Goal: Task Accomplishment & Management: Complete application form

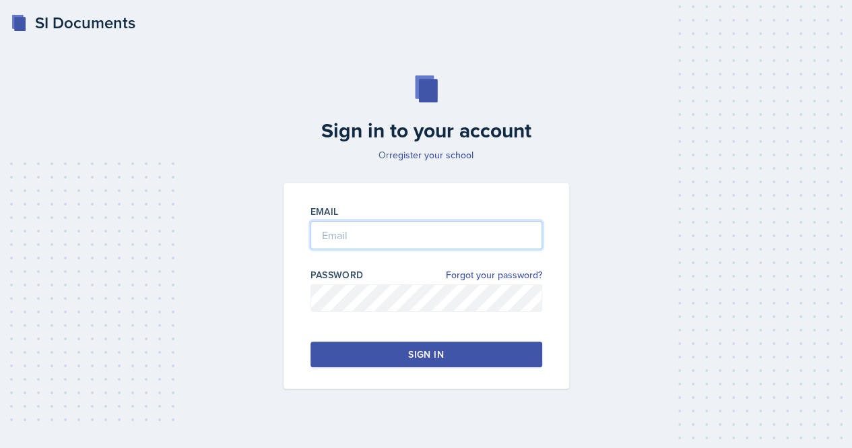
type input "[EMAIL_ADDRESS][DOMAIN_NAME]"
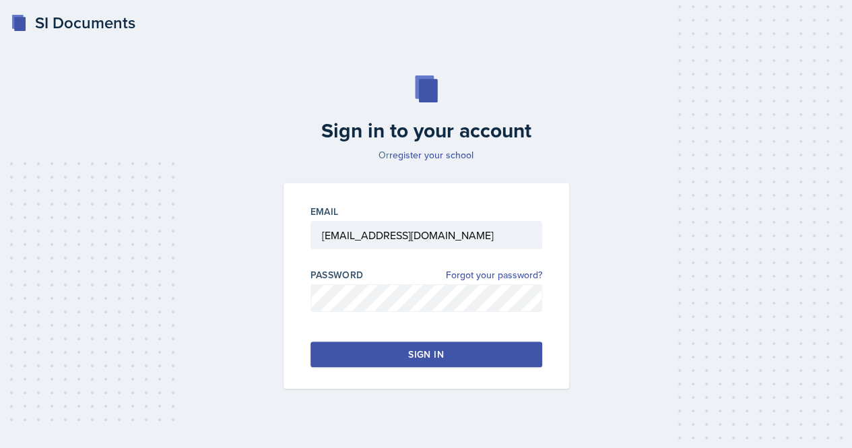
click at [486, 357] on button "Sign in" at bounding box center [427, 354] width 232 height 26
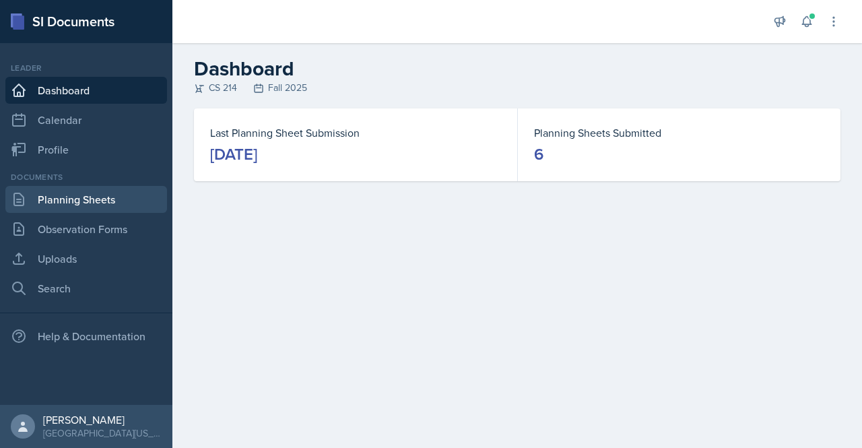
click at [90, 199] on link "Planning Sheets" at bounding box center [86, 199] width 162 height 27
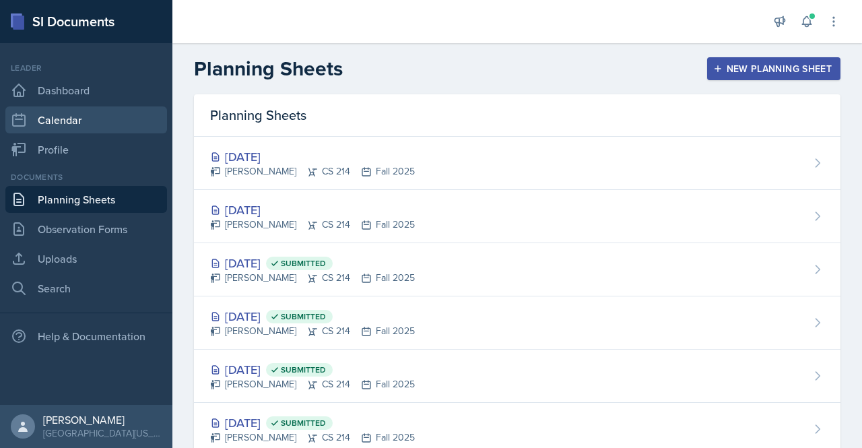
click at [67, 126] on link "Calendar" at bounding box center [86, 119] width 162 height 27
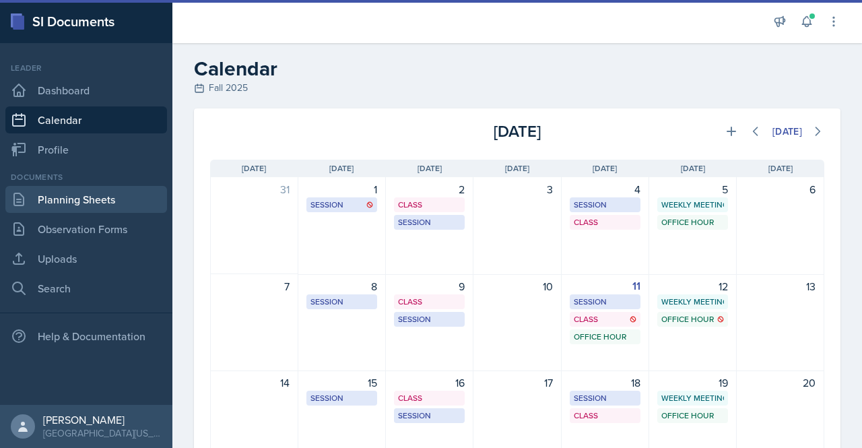
click at [109, 195] on link "Planning Sheets" at bounding box center [86, 199] width 162 height 27
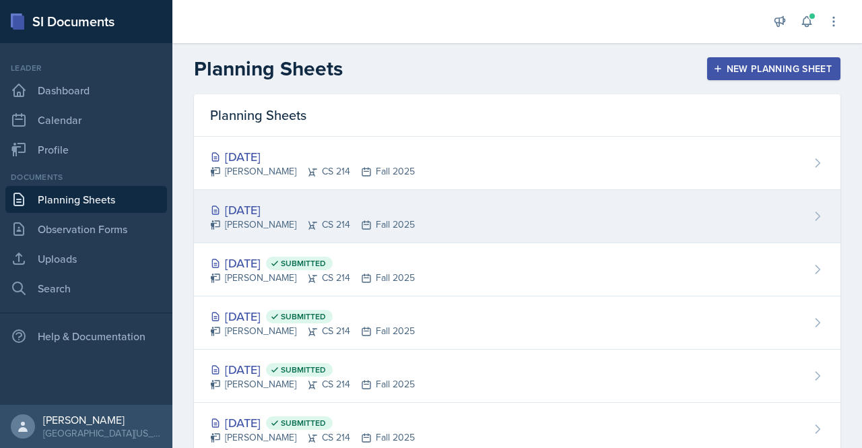
click at [251, 203] on div "[DATE]" at bounding box center [312, 210] width 205 height 18
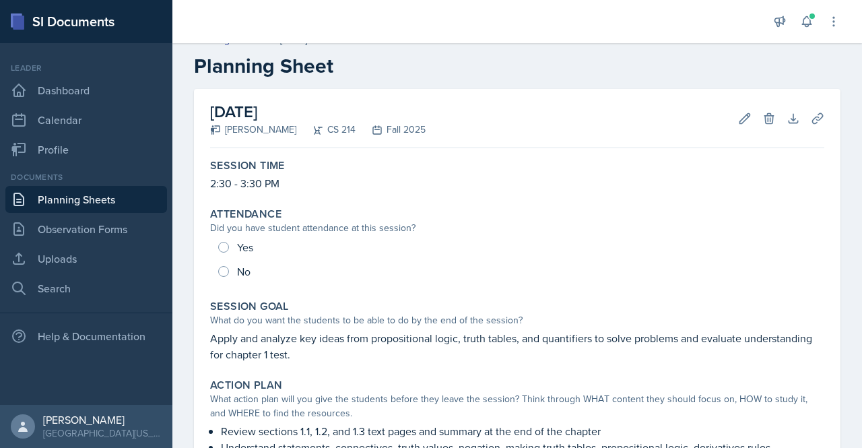
scroll to position [22, 0]
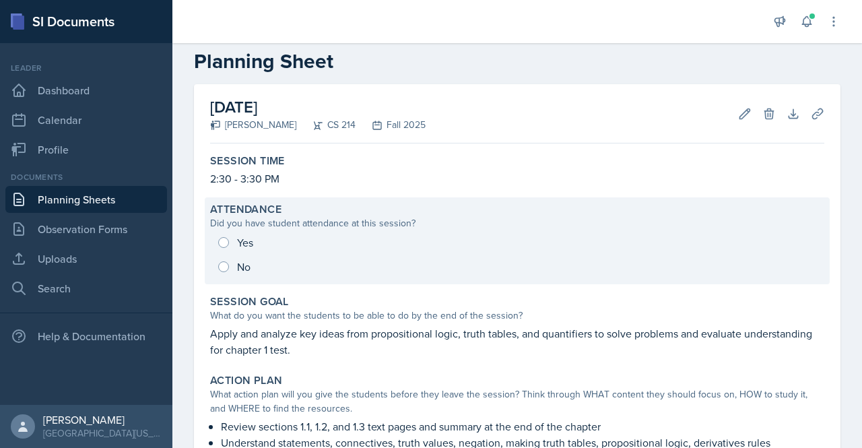
click at [224, 234] on div "Yes No" at bounding box center [517, 254] width 614 height 48
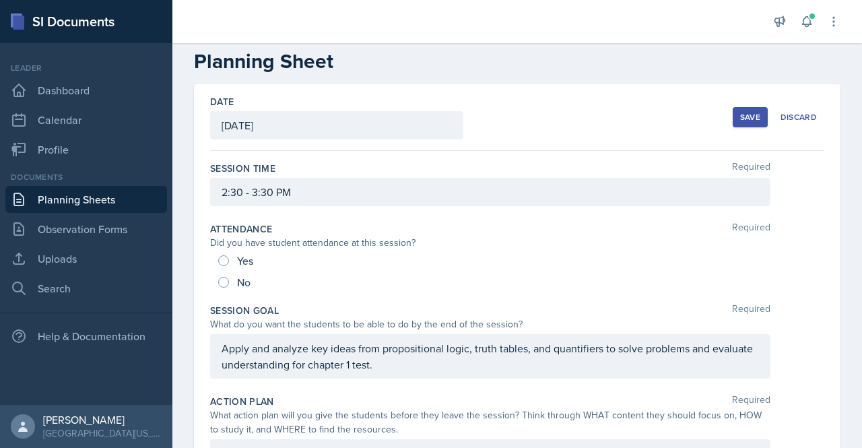
click at [233, 260] on div "Yes" at bounding box center [237, 261] width 38 height 22
click at [225, 258] on input "Yes" at bounding box center [223, 260] width 11 height 11
radio input "true"
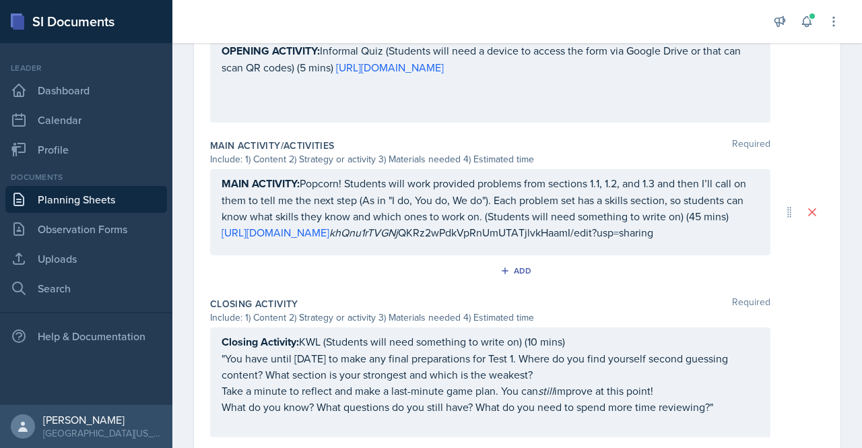
scroll to position [724, 0]
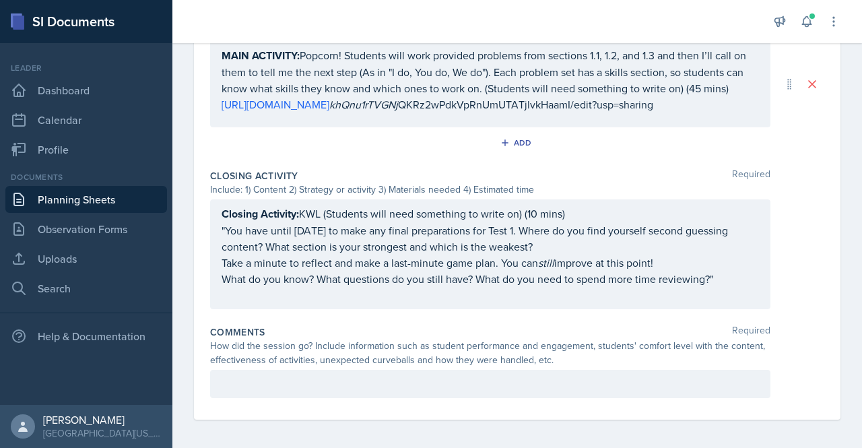
click at [322, 378] on p at bounding box center [490, 384] width 537 height 16
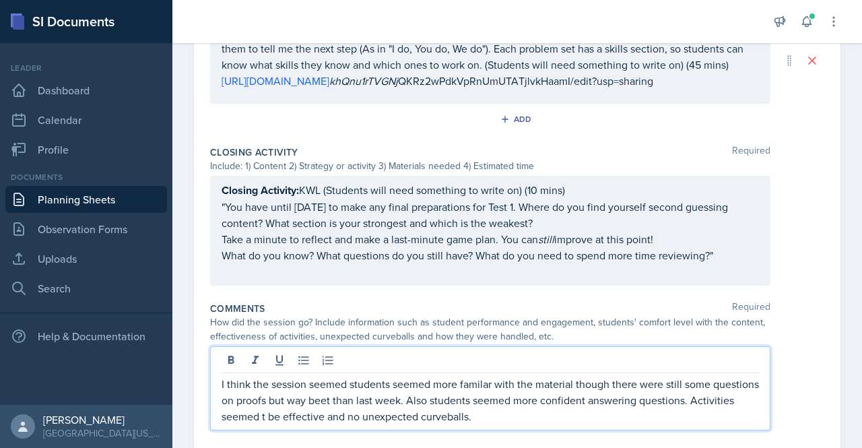
click at [482, 385] on p "I think the session seemed students seemed more familar with the material thoug…" at bounding box center [490, 400] width 537 height 48
click at [534, 420] on p "I think the session seemed students seemed more familiar with the material thou…" at bounding box center [490, 400] width 537 height 48
drag, startPoint x: 527, startPoint y: 418, endPoint x: 213, endPoint y: 378, distance: 316.4
click at [213, 378] on div "I think the session seemed students seemed more familiar with the material thou…" at bounding box center [490, 388] width 560 height 84
copy p "I think the session seemed students seemed more familiar with the material thou…"
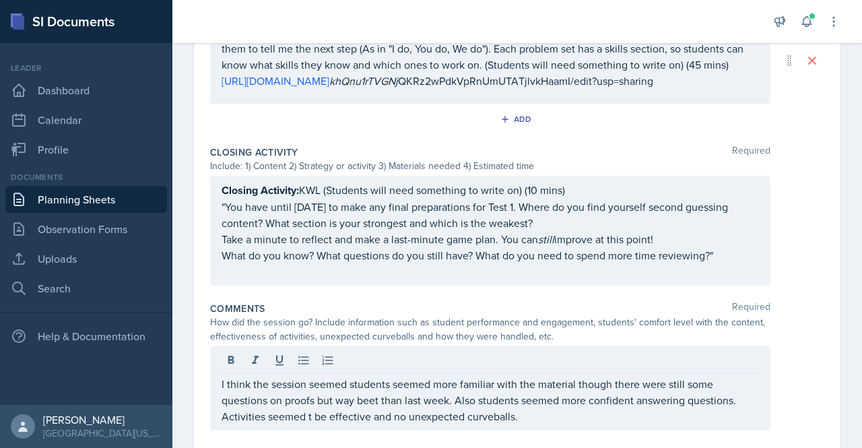
click at [540, 424] on div "I think the session seemed students seemed more familiar with the material thou…" at bounding box center [490, 388] width 560 height 84
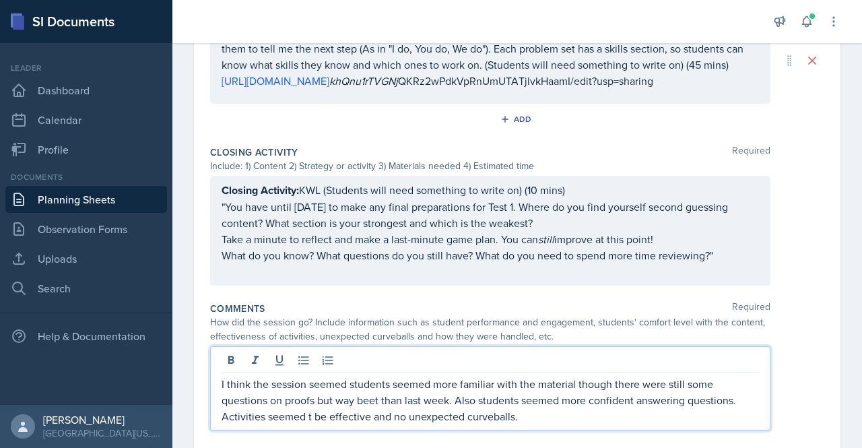
click at [535, 412] on p "I think the session seemed students seemed more familiar with the material thou…" at bounding box center [490, 400] width 537 height 48
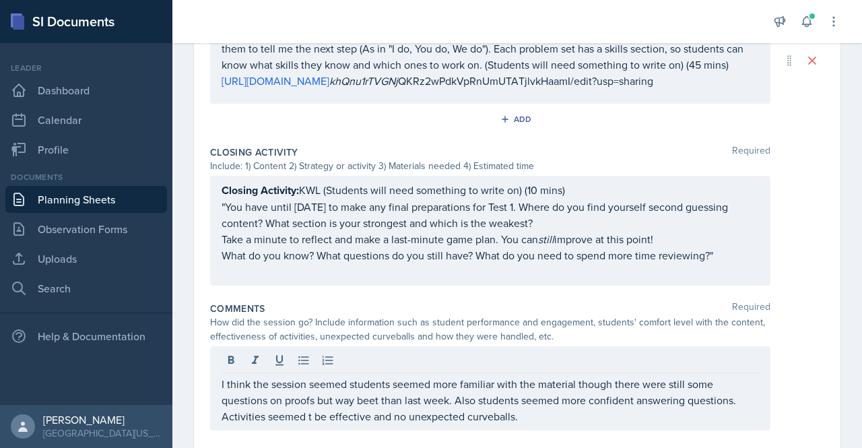
scroll to position [780, 0]
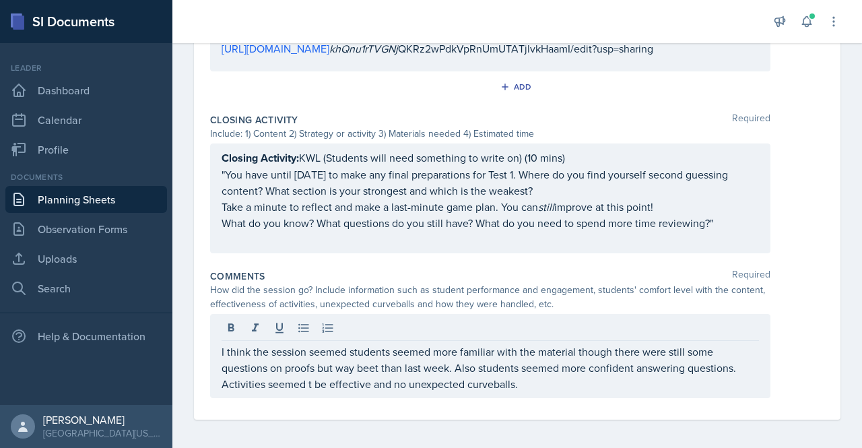
click at [547, 389] on div "I think the session seemed students seemed more familiar with the material thou…" at bounding box center [490, 356] width 560 height 84
drag, startPoint x: 835, startPoint y: 374, endPoint x: 835, endPoint y: 432, distance: 57.9
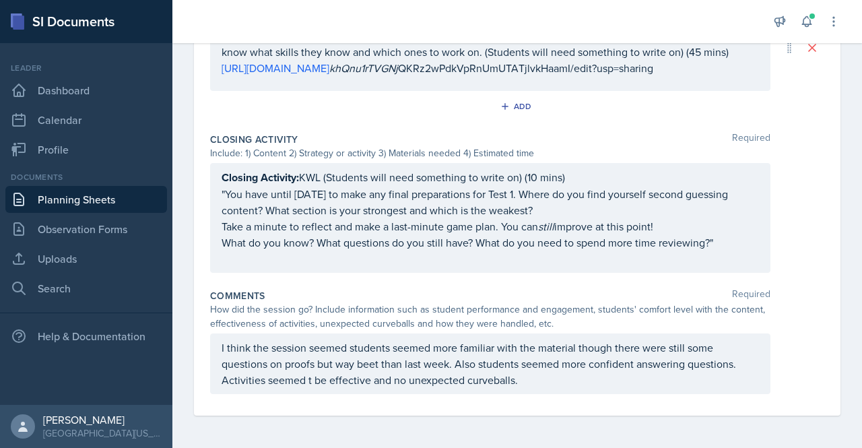
scroll to position [756, 0]
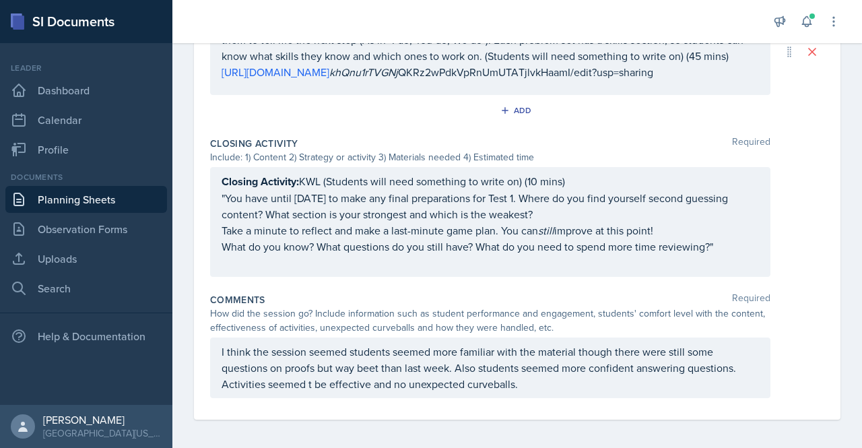
click at [367, 364] on p "I think the session seemed students seemed more familiar with the material thou…" at bounding box center [490, 368] width 537 height 48
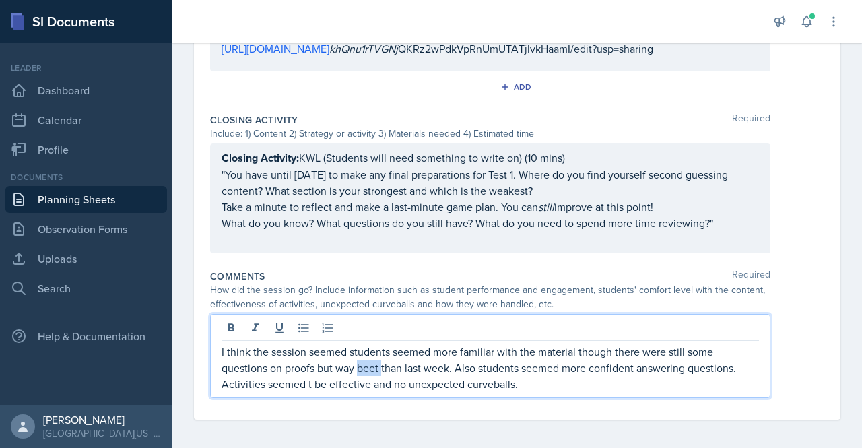
click at [367, 364] on p "I think the session seemed students seemed more familiar with the material thou…" at bounding box center [490, 368] width 537 height 48
drag, startPoint x: 549, startPoint y: 379, endPoint x: 214, endPoint y: 354, distance: 335.7
click at [214, 354] on div "I think the session seemed students seemed more familiar with the material thou…" at bounding box center [490, 356] width 560 height 84
click at [313, 385] on p "I think the session seemed students seemed more familiar with the material thou…" at bounding box center [490, 368] width 537 height 48
click at [379, 379] on p "I think the session seemed students seemed more familiar with the material thou…" at bounding box center [490, 368] width 537 height 48
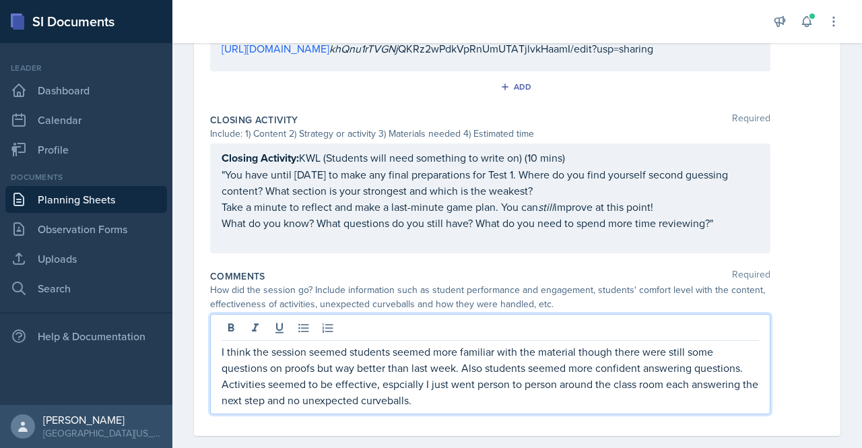
click at [453, 397] on p "I think the session seemed students seemed more familiar with the material thou…" at bounding box center [490, 376] width 537 height 65
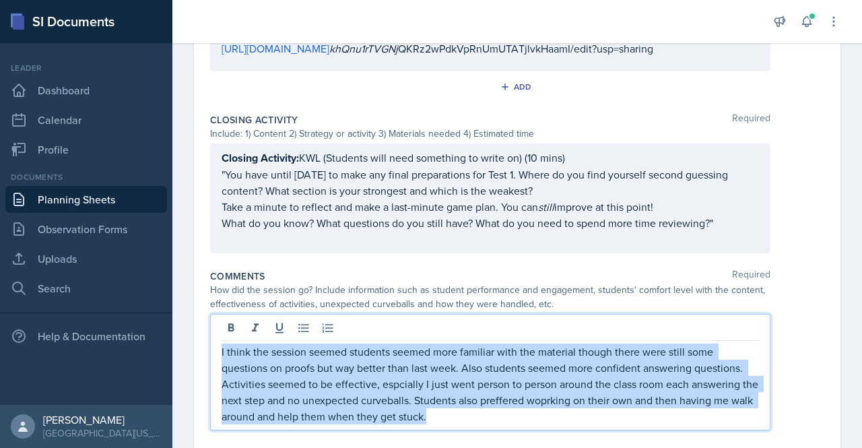
drag, startPoint x: 459, startPoint y: 407, endPoint x: 214, endPoint y: 333, distance: 256.8
click at [214, 333] on div "I think the session seemed students seemed more familiar with the material thou…" at bounding box center [490, 372] width 560 height 117
copy p "I think the session seemed students seemed more familiar with the material thou…"
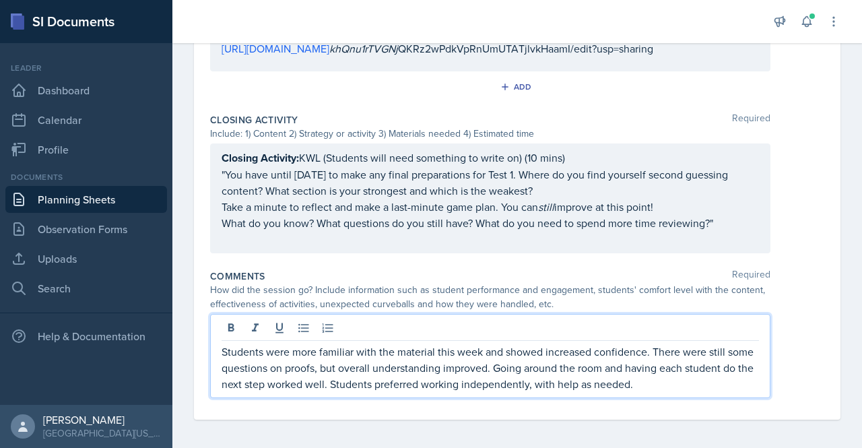
click at [442, 383] on p "Students were more familiar with the material this week and showed increased co…" at bounding box center [490, 368] width 537 height 48
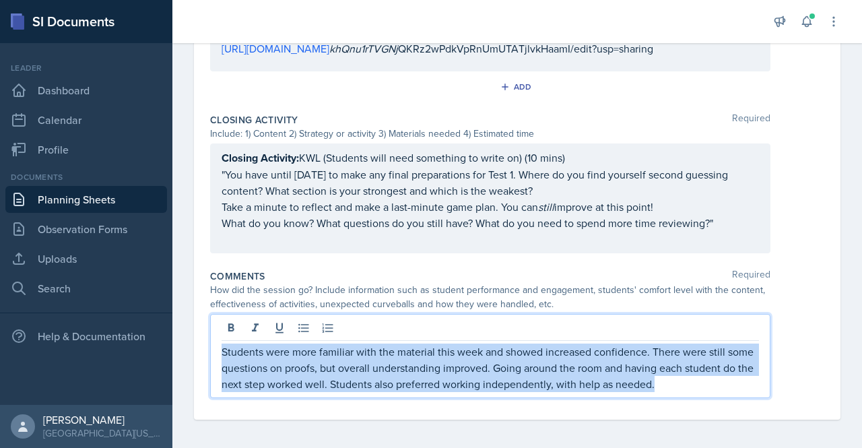
drag, startPoint x: 733, startPoint y: 378, endPoint x: 200, endPoint y: 335, distance: 535.2
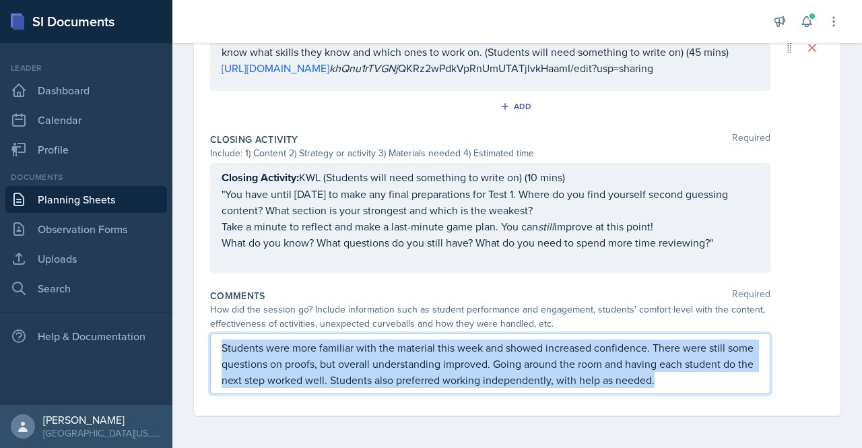
scroll to position [756, 0]
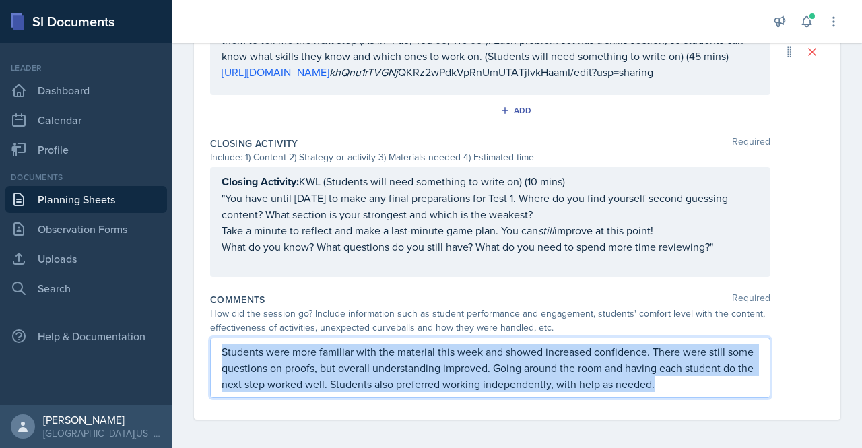
copy p "Students were more familiar with the material this week and showed increased co…"
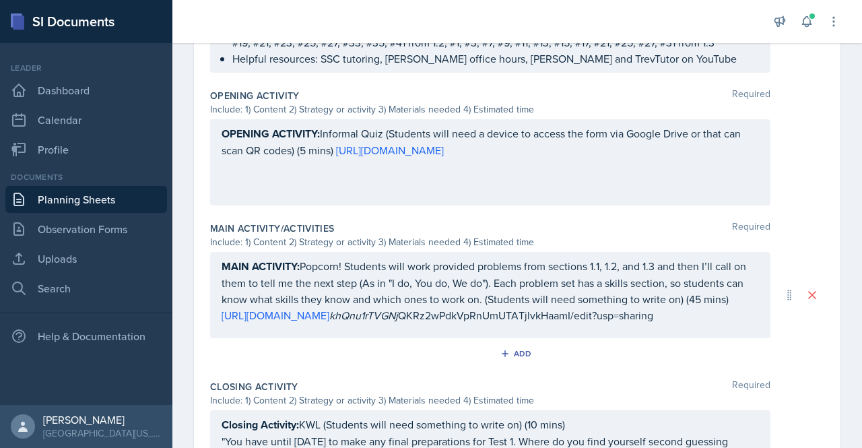
scroll to position [0, 0]
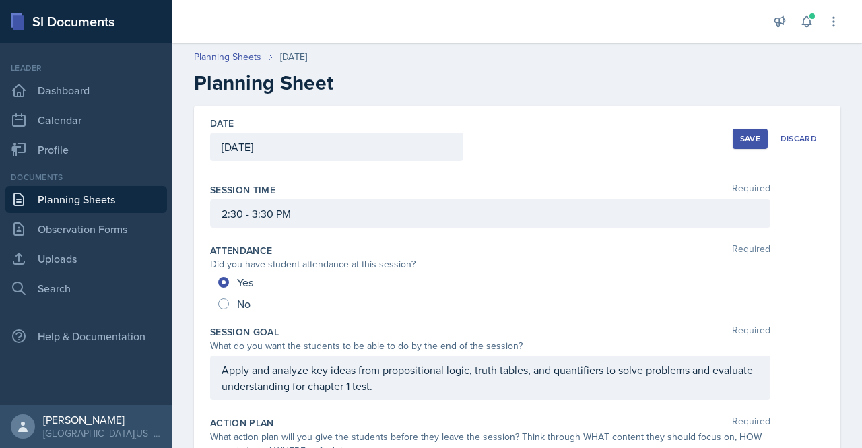
click at [733, 147] on button "Save" at bounding box center [750, 139] width 35 height 20
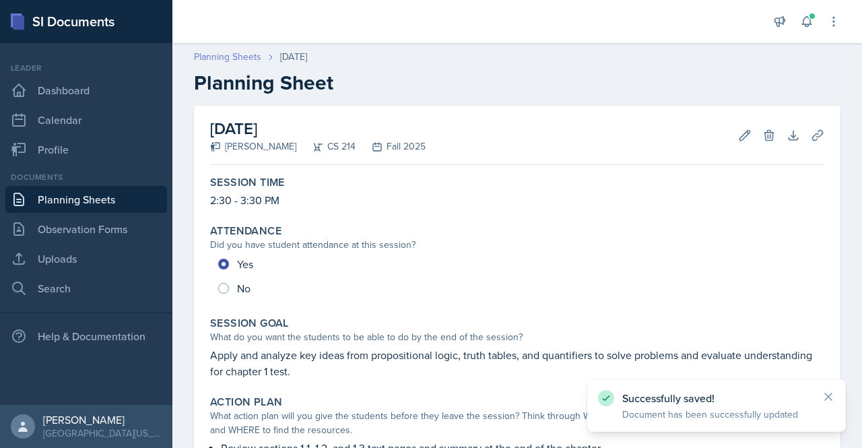
click at [229, 60] on link "Planning Sheets" at bounding box center [227, 57] width 67 height 14
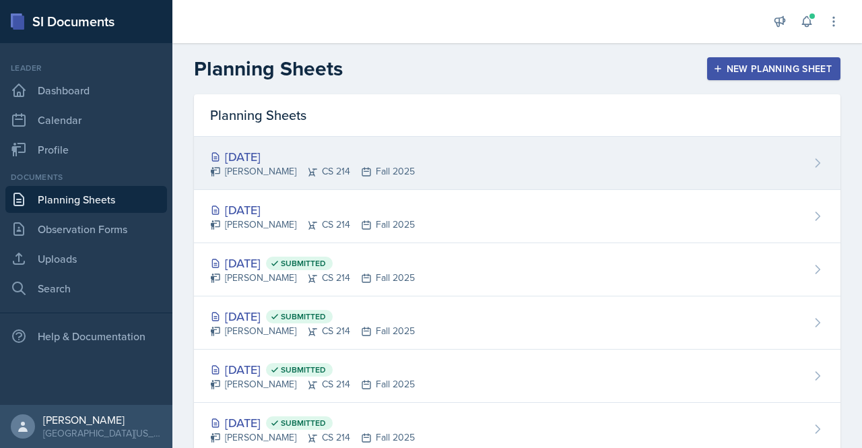
click at [259, 161] on div "[DATE]" at bounding box center [312, 157] width 205 height 18
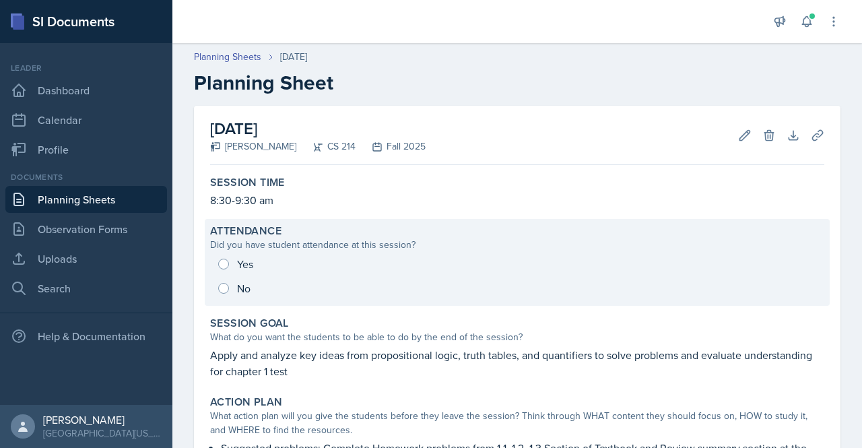
click at [226, 264] on div "Yes No" at bounding box center [517, 276] width 614 height 48
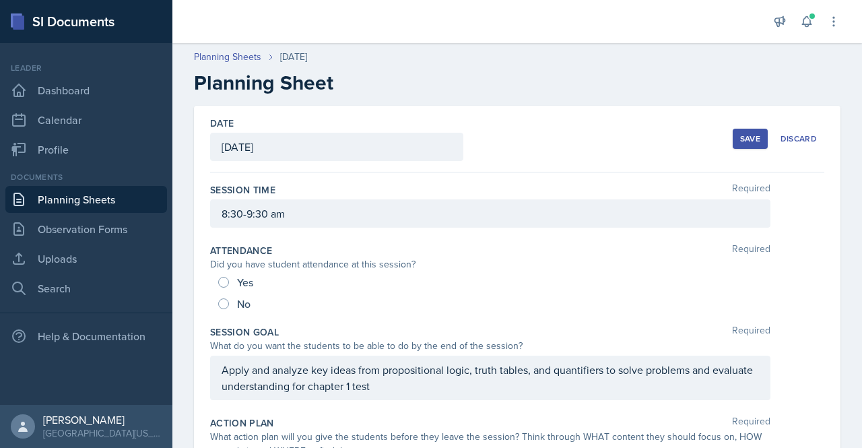
click at [220, 286] on div "Yes" at bounding box center [237, 282] width 38 height 22
click at [222, 284] on input "Yes" at bounding box center [223, 282] width 11 height 11
radio input "true"
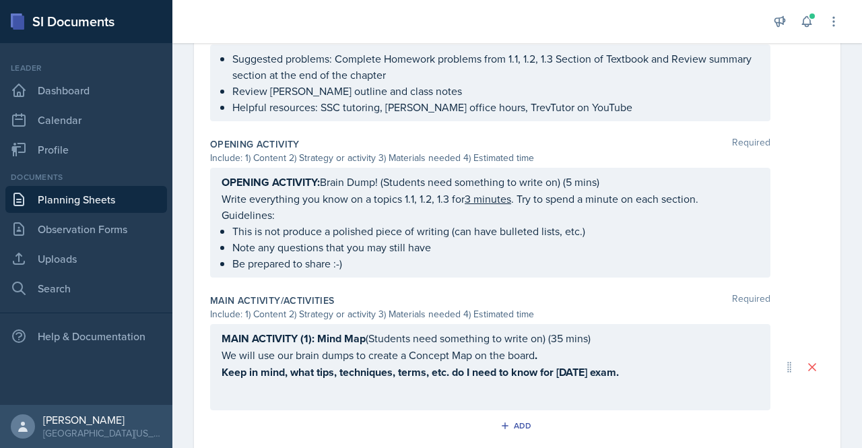
scroll to position [676, 0]
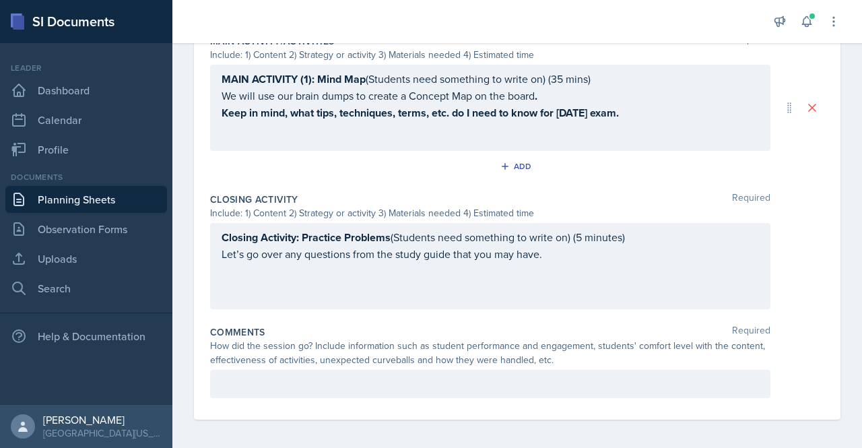
click at [407, 389] on div at bounding box center [490, 384] width 560 height 28
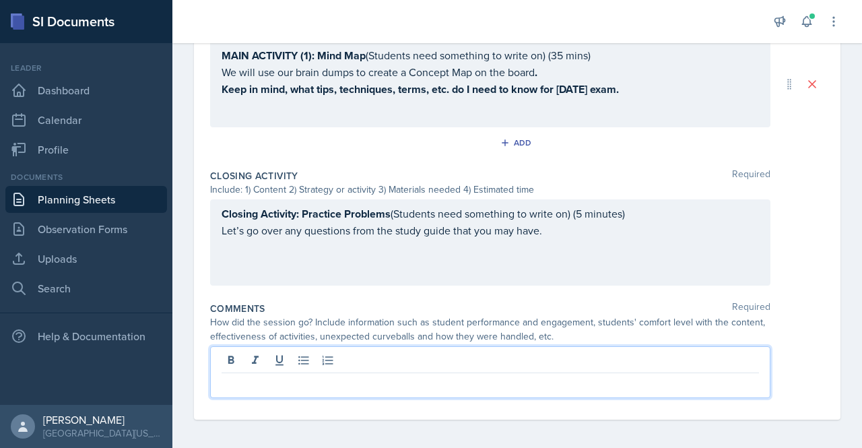
paste div
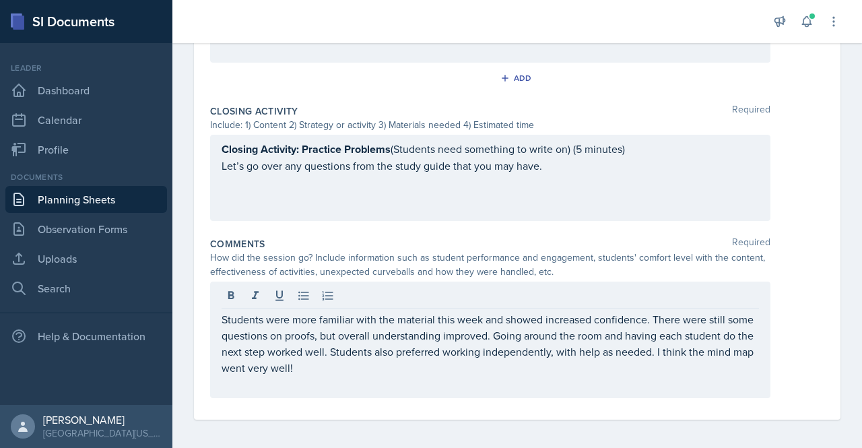
scroll to position [0, 0]
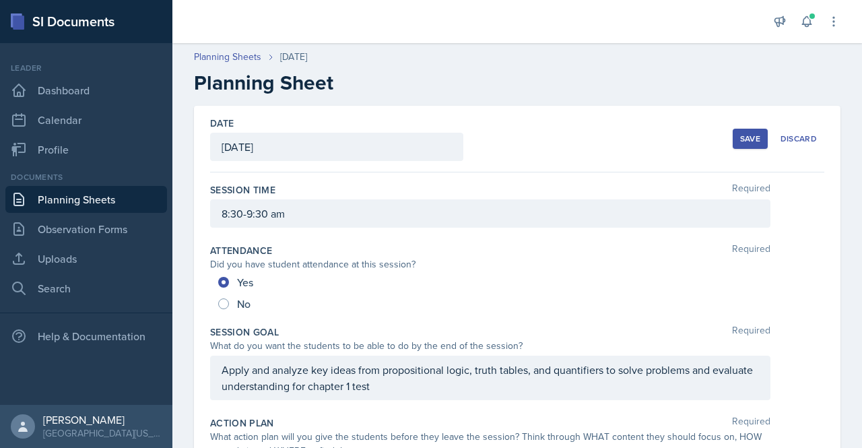
click at [733, 132] on button "Save" at bounding box center [750, 139] width 35 height 20
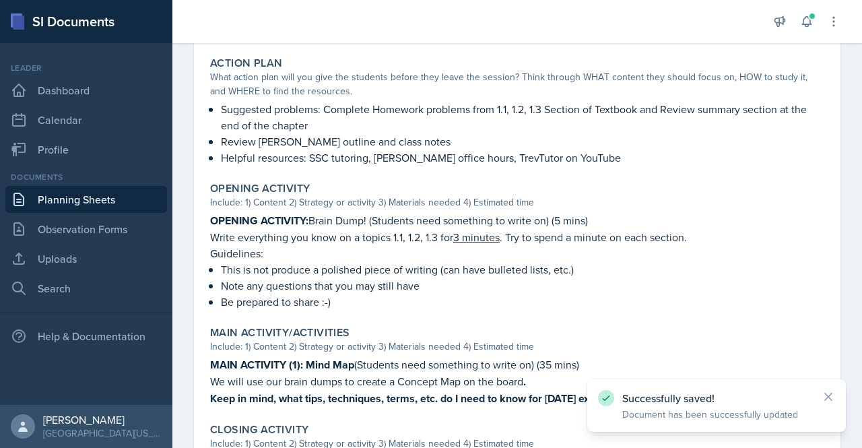
scroll to position [604, 0]
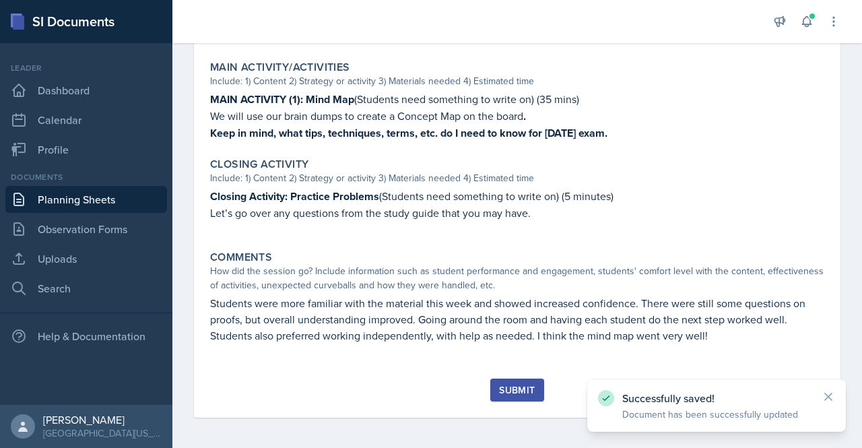
click at [500, 379] on button "Submit" at bounding box center [516, 390] width 53 height 23
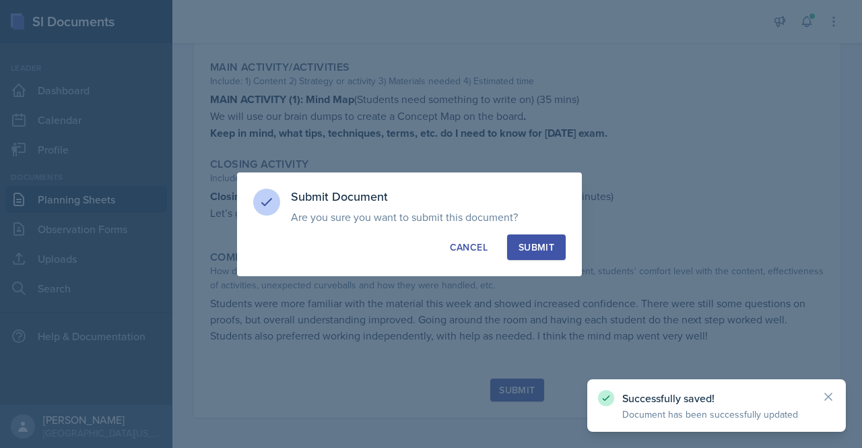
click at [533, 249] on div "Submit" at bounding box center [537, 246] width 36 height 13
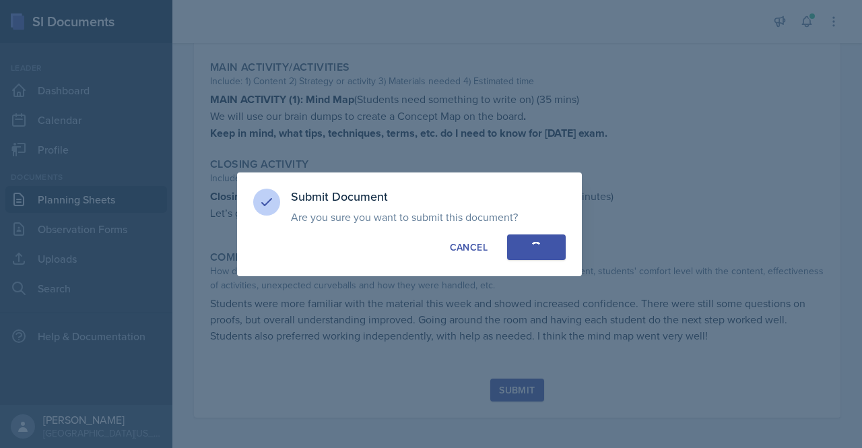
radio input "true"
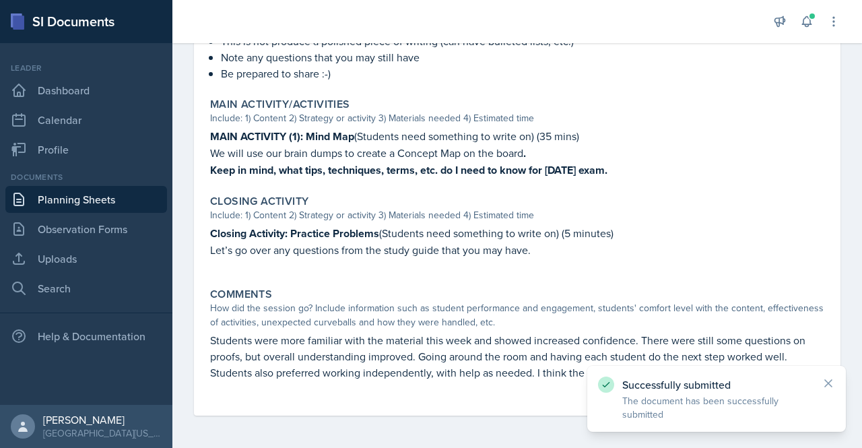
scroll to position [566, 0]
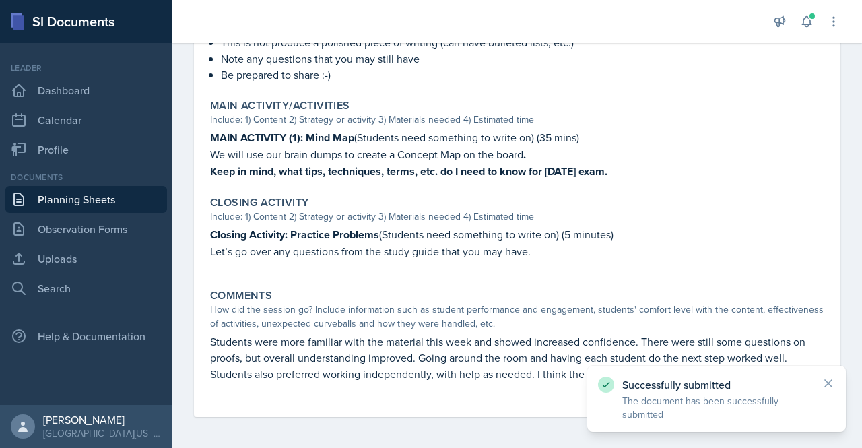
click at [42, 200] on link "Planning Sheets" at bounding box center [86, 199] width 162 height 27
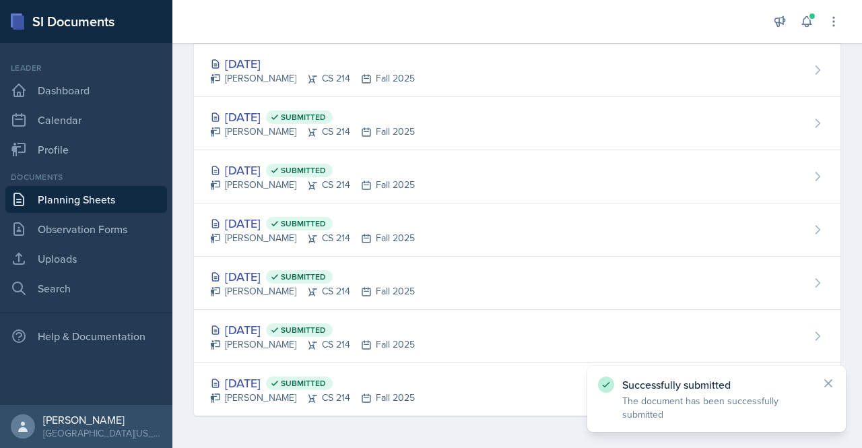
scroll to position [144, 0]
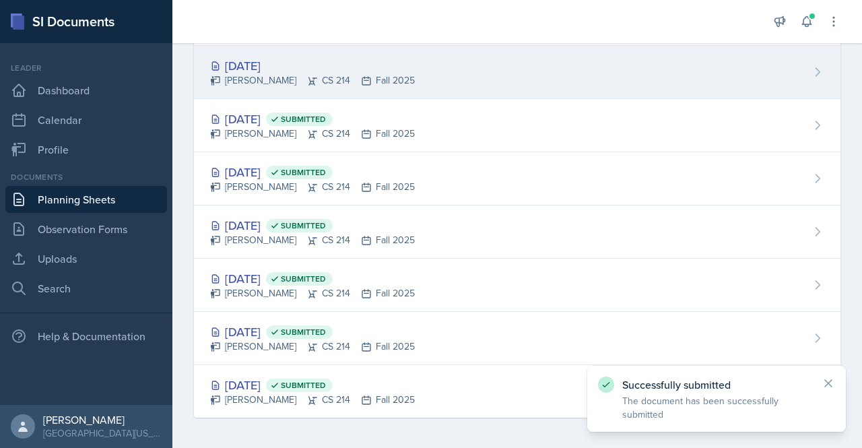
click at [431, 81] on div "[DATE] [PERSON_NAME] CS 214 Fall 2025" at bounding box center [517, 72] width 647 height 53
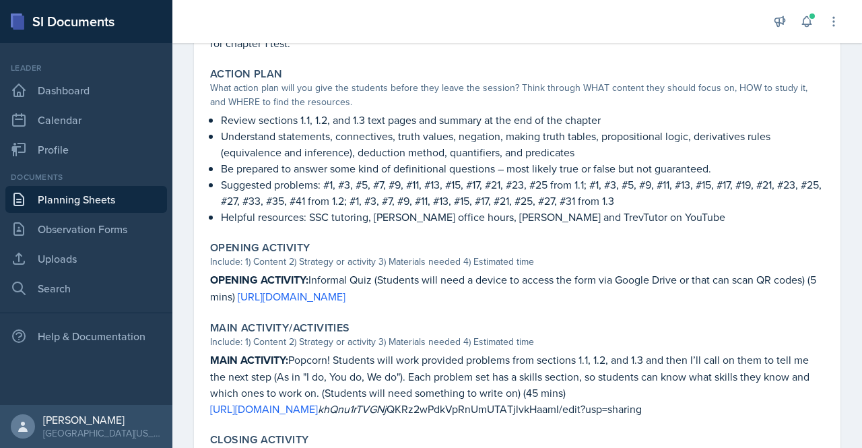
scroll to position [639, 0]
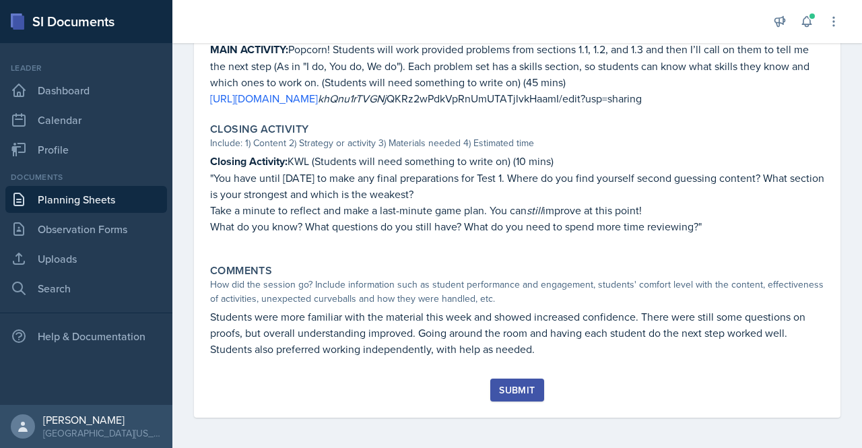
click at [518, 391] on div "Submit" at bounding box center [517, 390] width 36 height 11
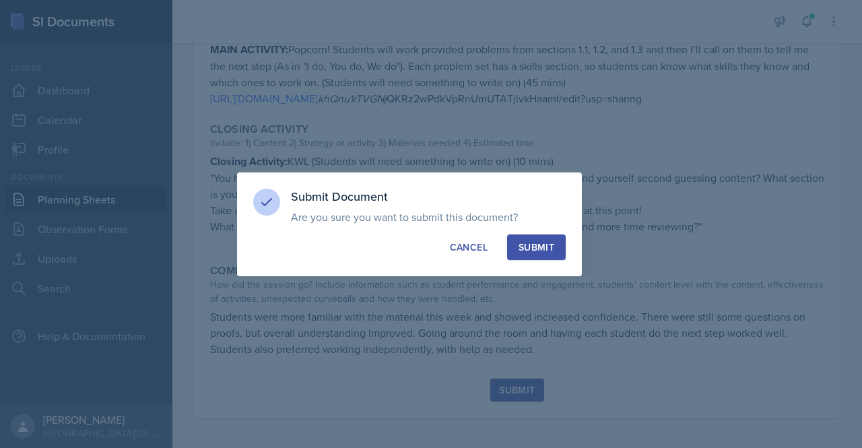
click at [527, 244] on div "Submit" at bounding box center [537, 246] width 36 height 13
radio input "true"
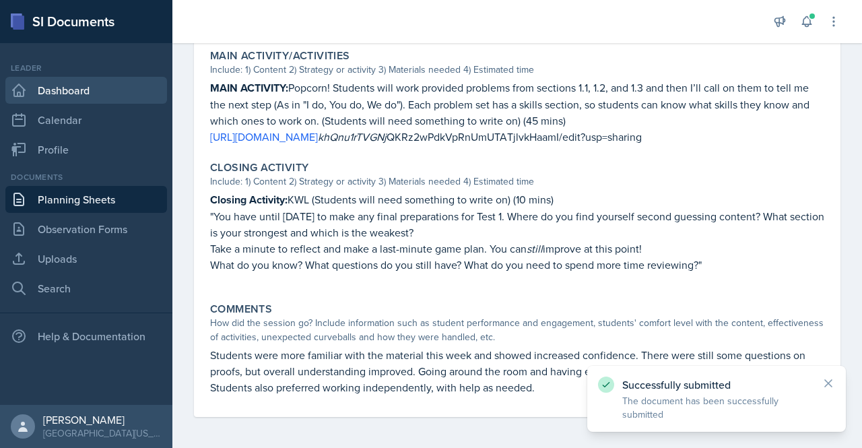
click at [69, 90] on link "Dashboard" at bounding box center [86, 90] width 162 height 27
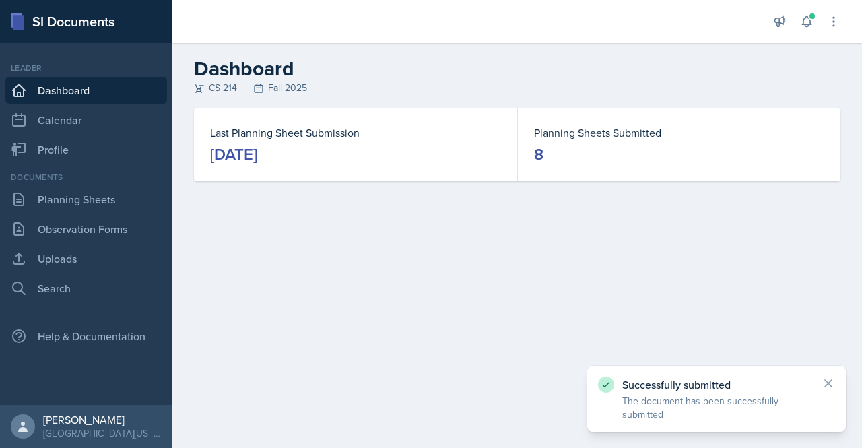
click at [46, 79] on link "Dashboard" at bounding box center [86, 90] width 162 height 27
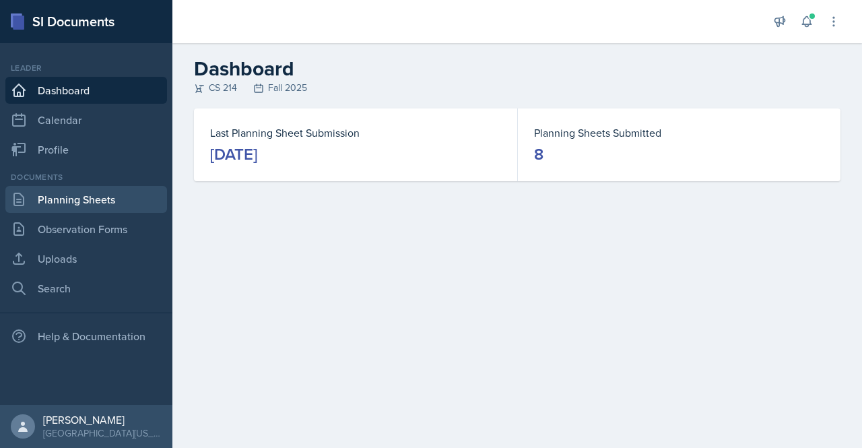
click at [106, 196] on link "Planning Sheets" at bounding box center [86, 199] width 162 height 27
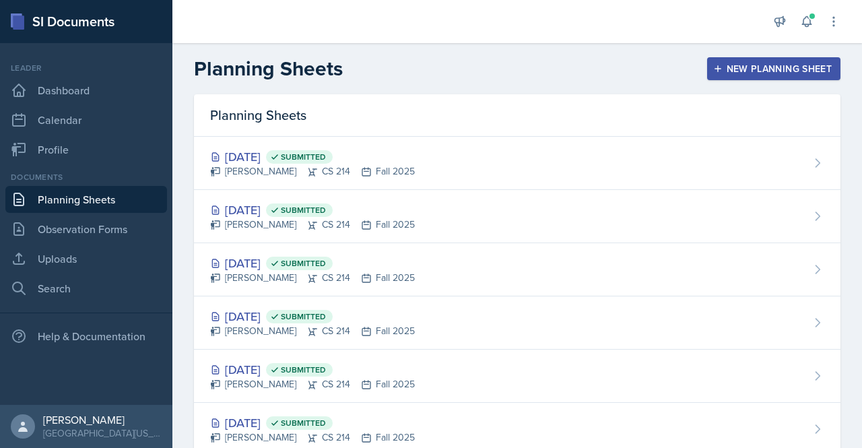
click at [760, 66] on div "New Planning Sheet" at bounding box center [774, 68] width 116 height 11
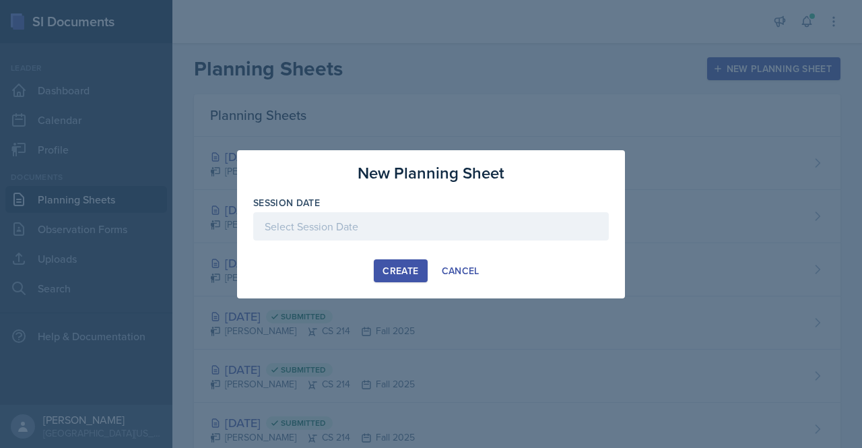
click at [352, 220] on div at bounding box center [431, 226] width 356 height 28
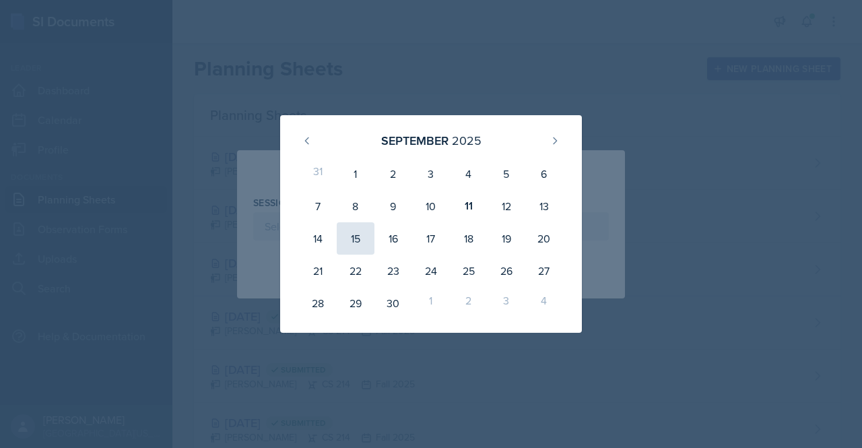
click at [366, 239] on div "15" at bounding box center [356, 238] width 38 height 32
type input "[DATE]"
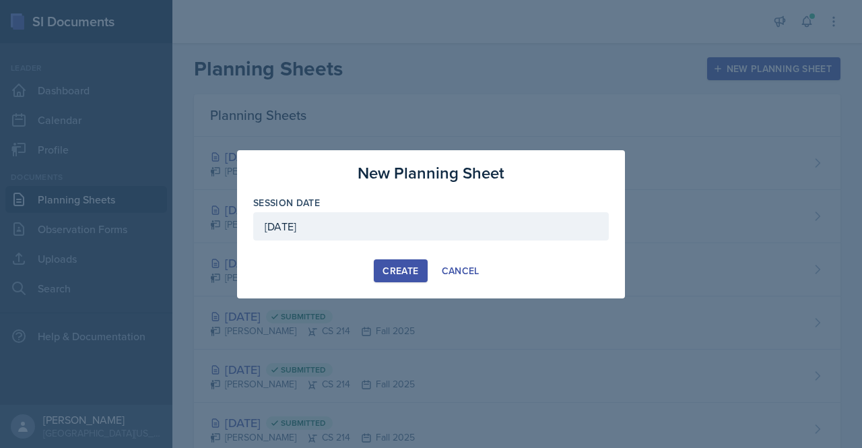
click at [412, 262] on button "Create" at bounding box center [400, 270] width 53 height 23
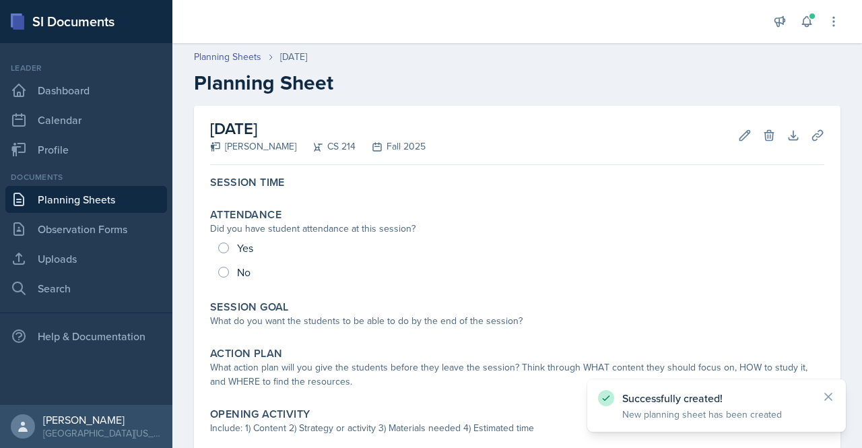
click at [117, 195] on link "Planning Sheets" at bounding box center [86, 199] width 162 height 27
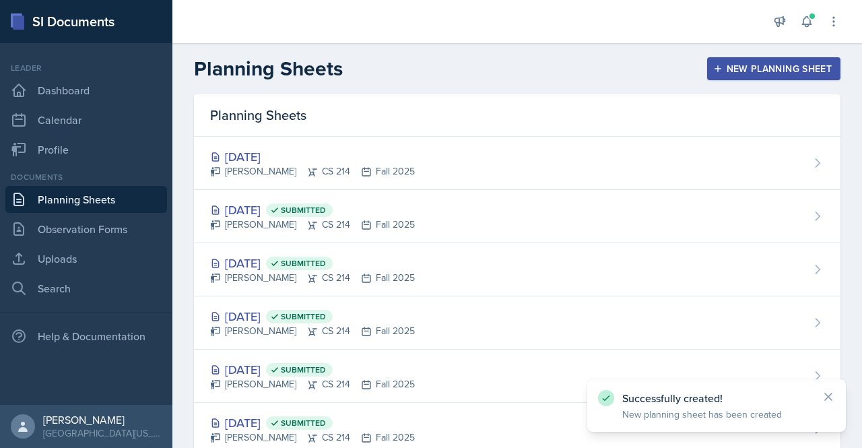
click at [743, 67] on div "New Planning Sheet" at bounding box center [774, 68] width 116 height 11
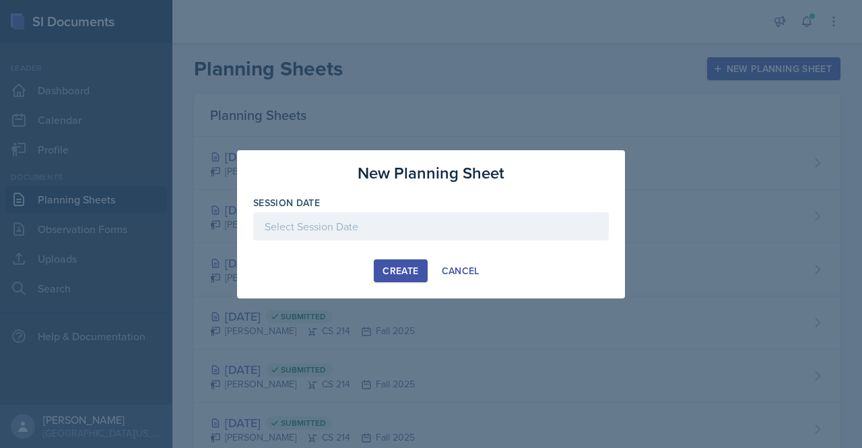
click at [413, 224] on div at bounding box center [431, 226] width 356 height 28
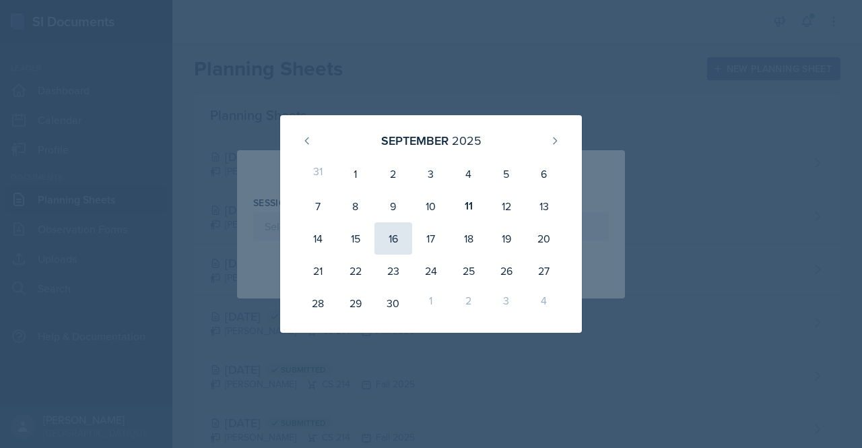
click at [383, 233] on div "16" at bounding box center [393, 238] width 38 height 32
type input "[DATE]"
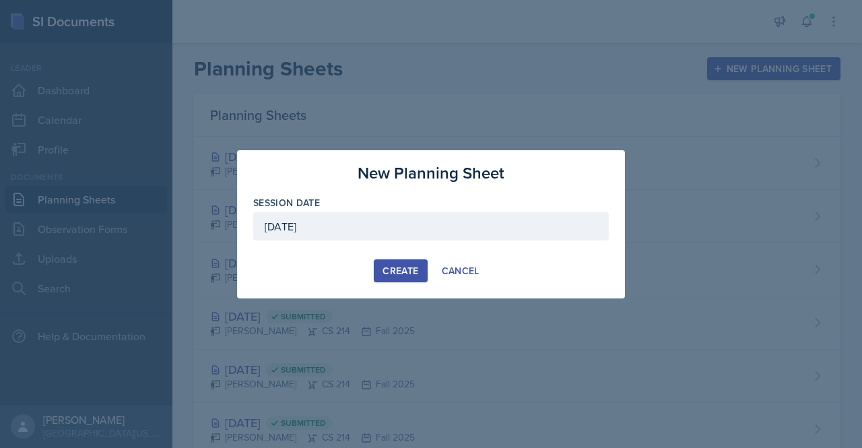
click at [389, 265] on div "Create" at bounding box center [401, 270] width 36 height 11
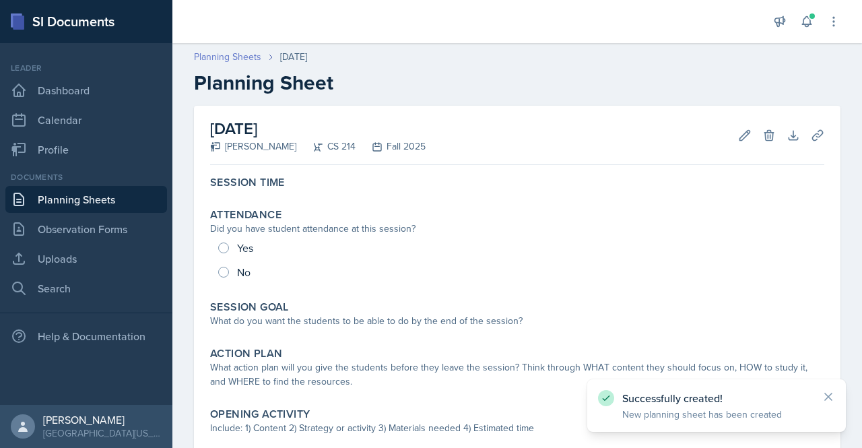
click at [211, 58] on link "Planning Sheets" at bounding box center [227, 57] width 67 height 14
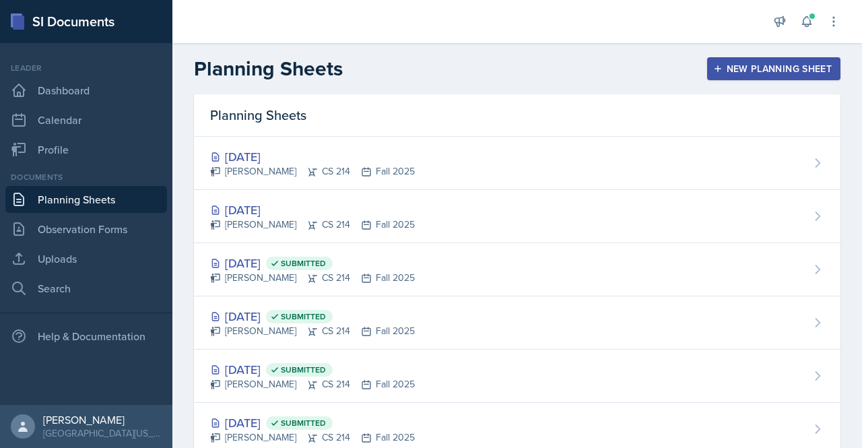
click at [727, 68] on div "New Planning Sheet" at bounding box center [774, 68] width 116 height 11
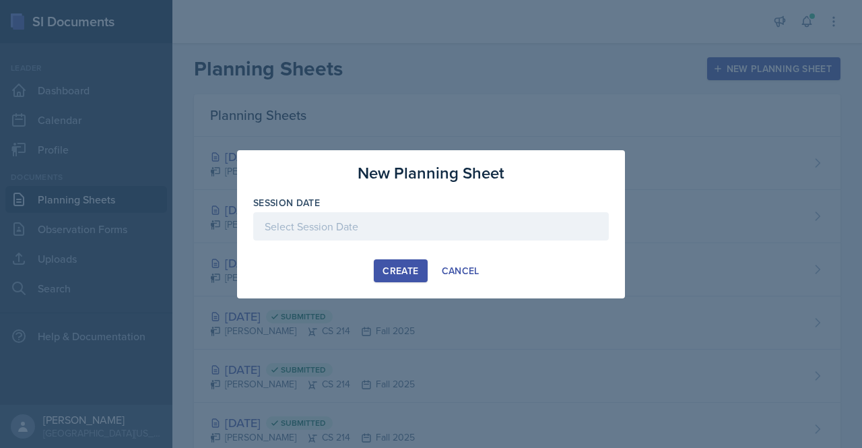
click at [395, 231] on div at bounding box center [431, 226] width 356 height 28
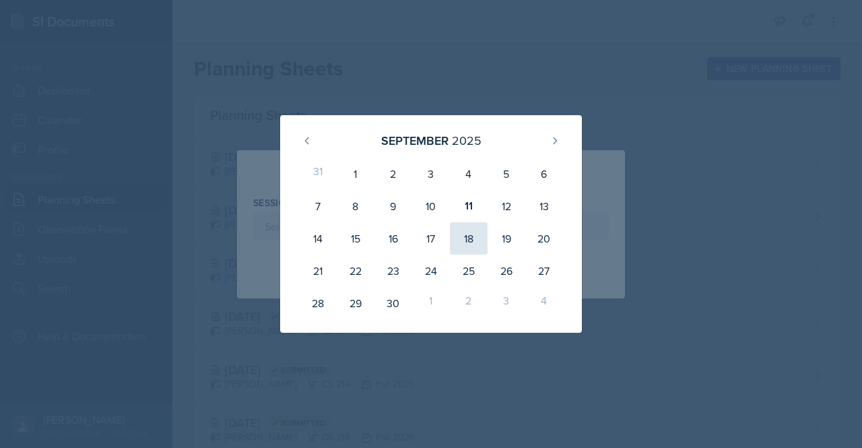
click at [482, 242] on div "18" at bounding box center [469, 238] width 38 height 32
type input "[DATE]"
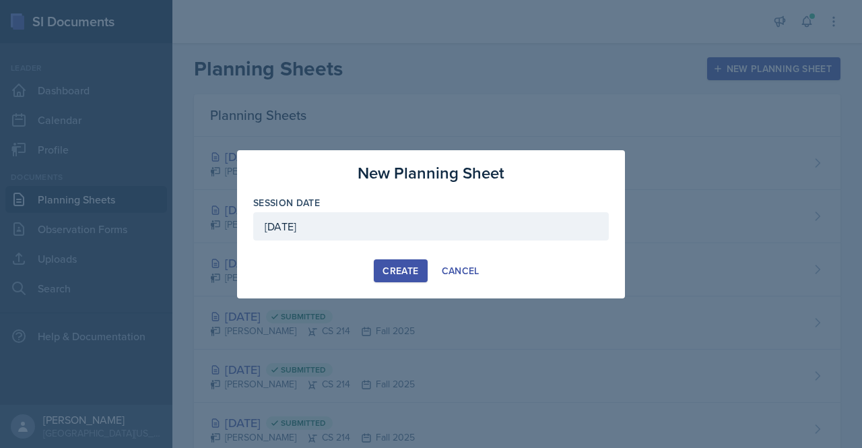
click at [399, 268] on div "Create" at bounding box center [401, 270] width 36 height 11
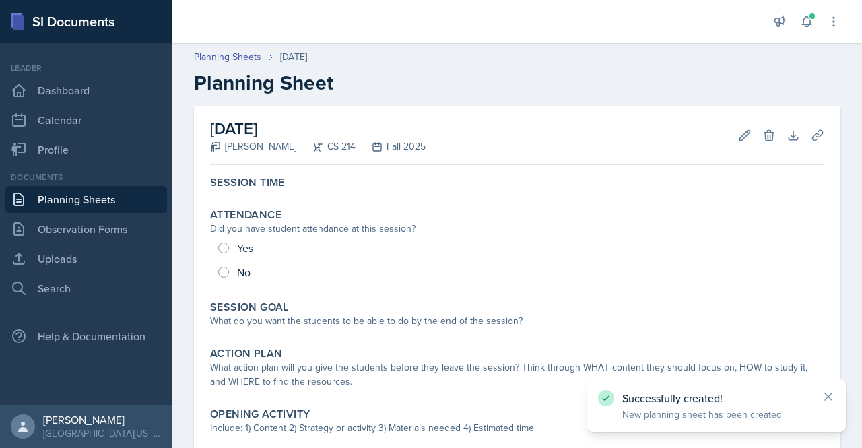
click at [232, 64] on div "Planning Sheets [DATE] Planning Sheet" at bounding box center [517, 72] width 690 height 45
click at [230, 60] on link "Planning Sheets" at bounding box center [227, 57] width 67 height 14
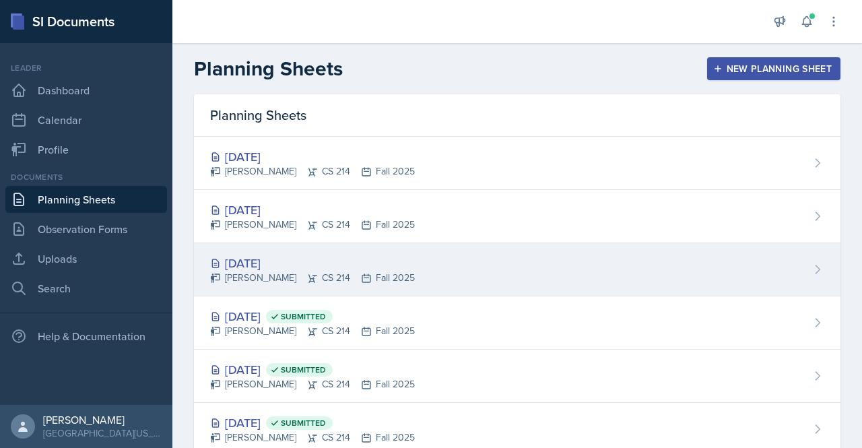
click at [263, 265] on div "[DATE]" at bounding box center [312, 263] width 205 height 18
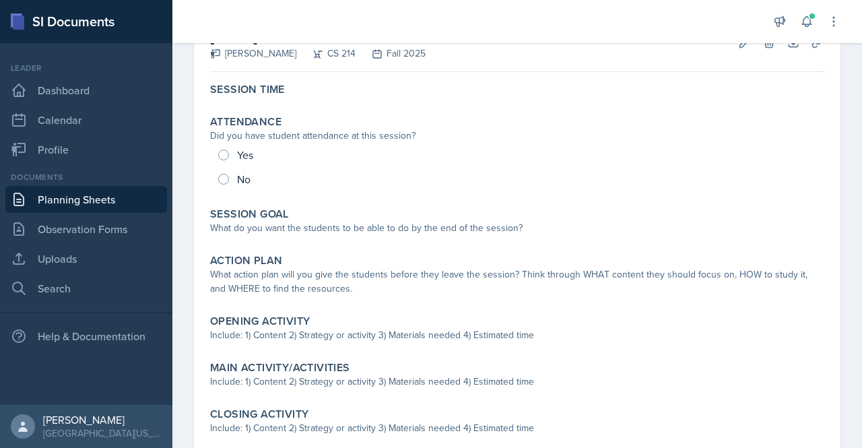
scroll to position [96, 0]
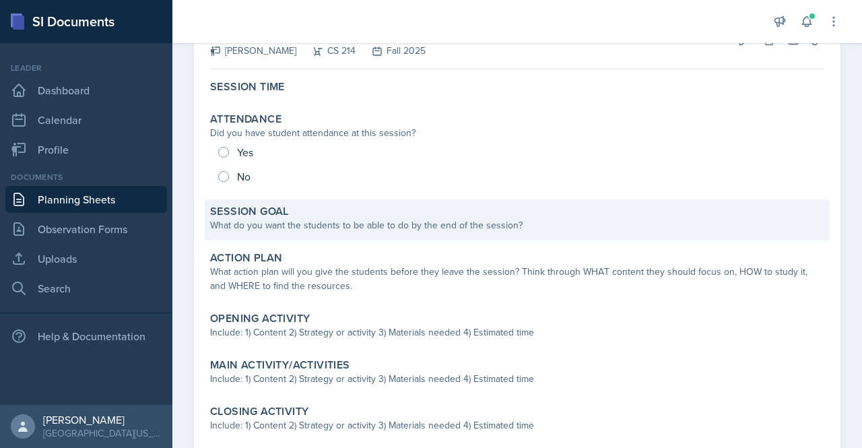
click at [393, 208] on div "Session Goal" at bounding box center [517, 211] width 614 height 13
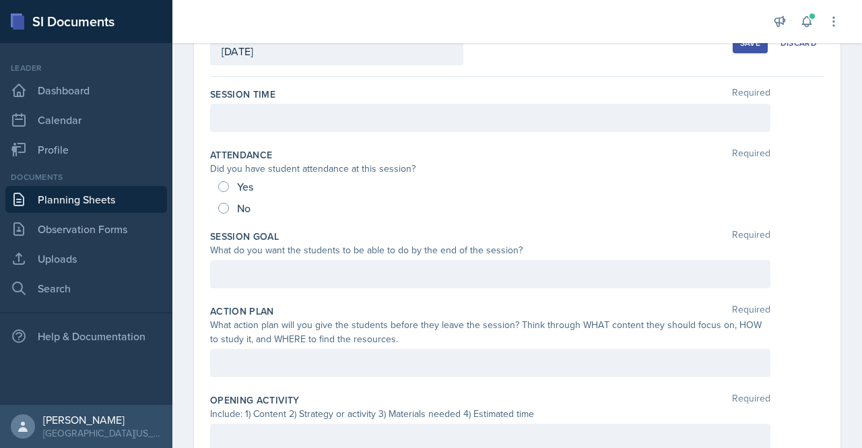
scroll to position [0, 0]
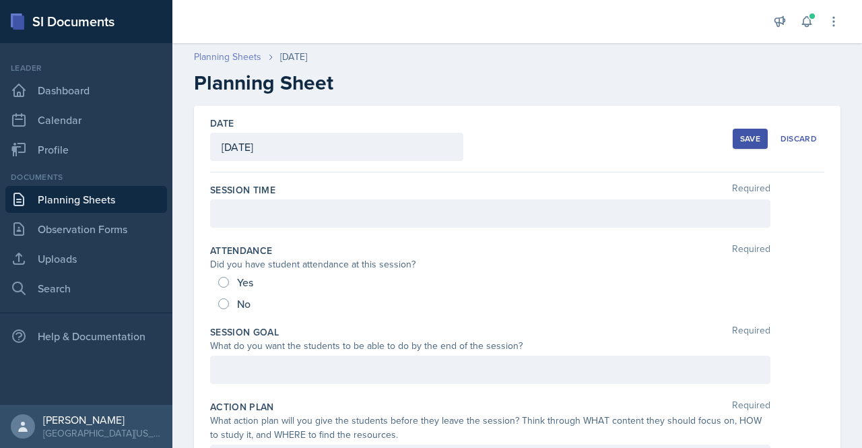
click at [249, 55] on link "Planning Sheets" at bounding box center [227, 57] width 67 height 14
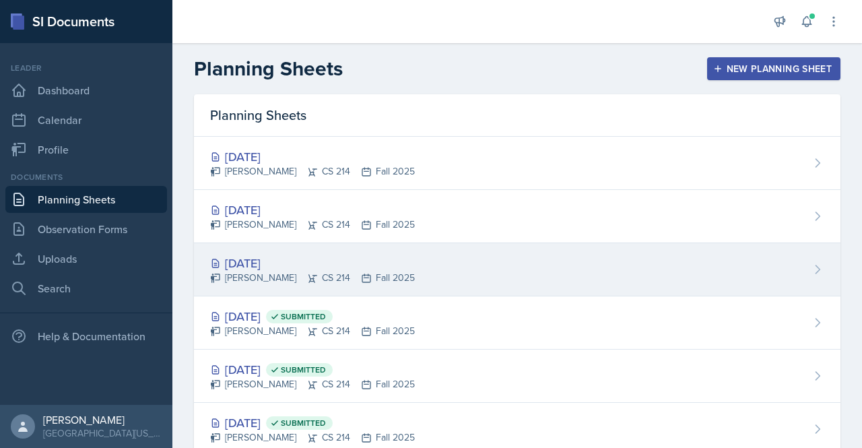
click at [267, 258] on div "[DATE]" at bounding box center [312, 263] width 205 height 18
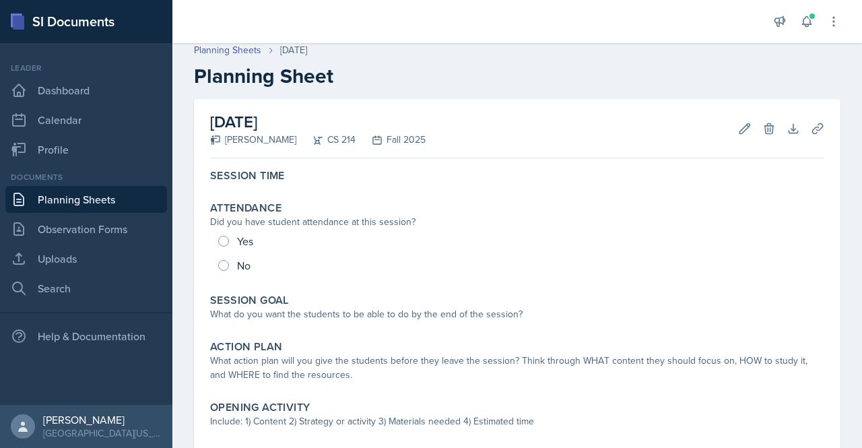
scroll to position [10, 0]
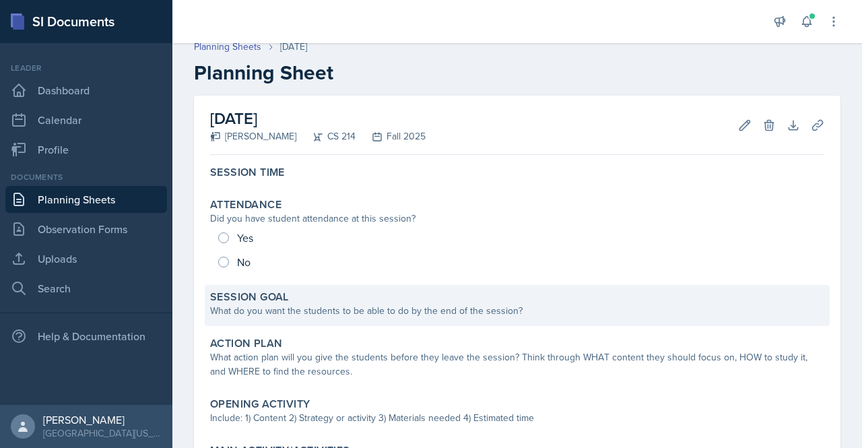
click at [365, 298] on div "Session Goal" at bounding box center [517, 296] width 614 height 13
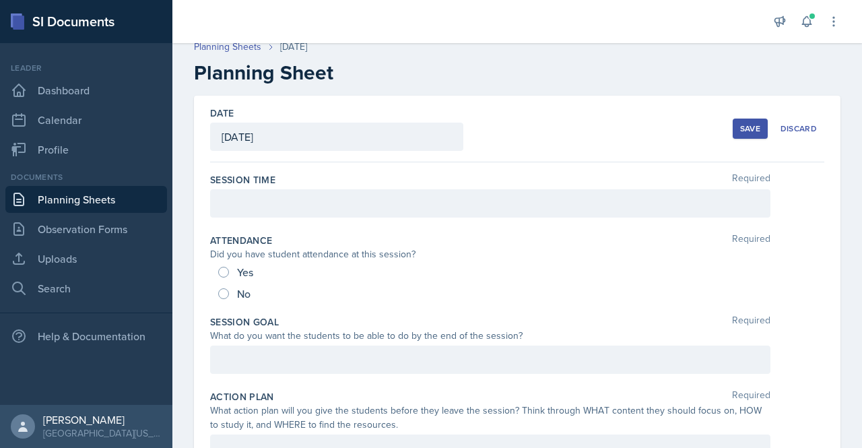
click at [267, 360] on div at bounding box center [490, 360] width 560 height 28
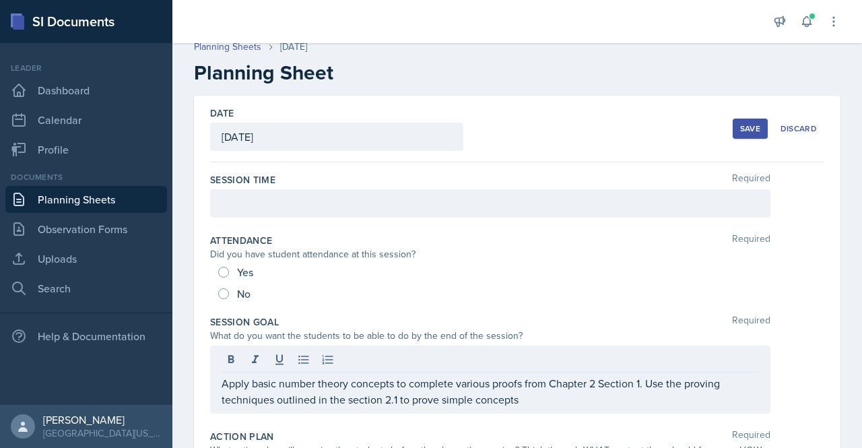
scroll to position [116, 0]
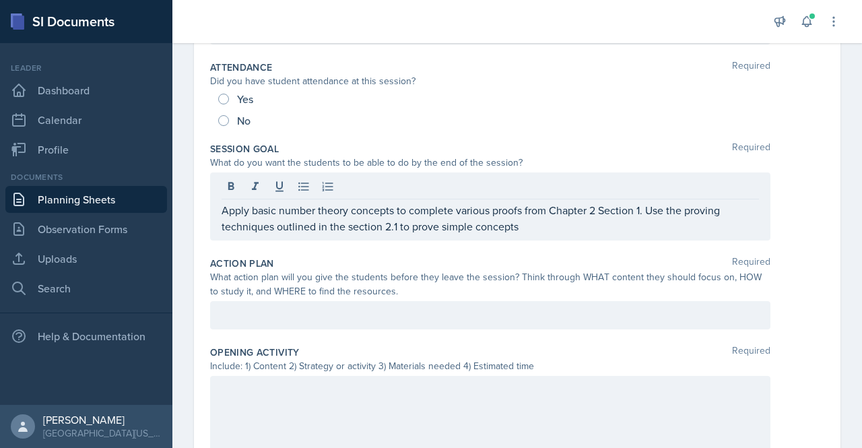
click at [451, 319] on p at bounding box center [490, 315] width 537 height 16
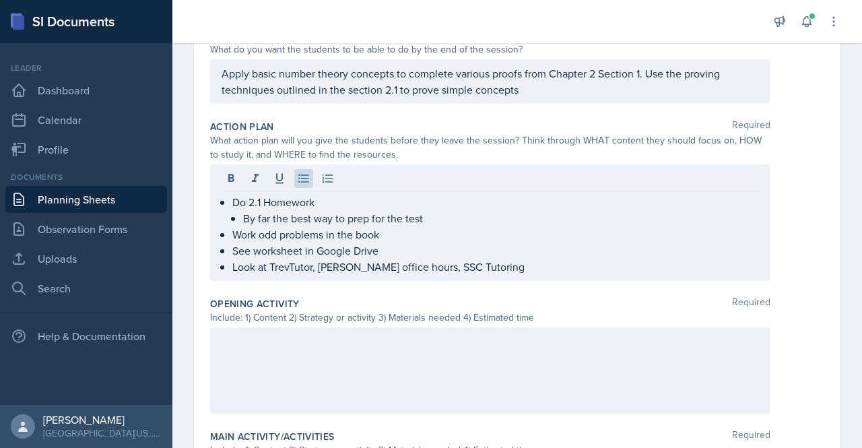
scroll to position [300, 0]
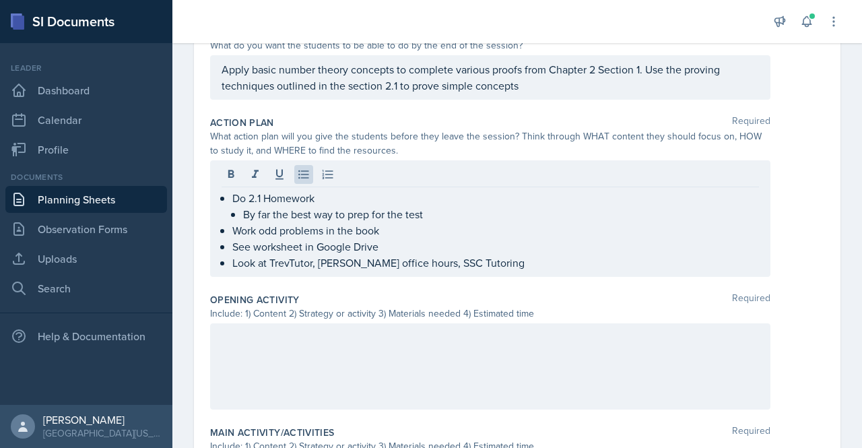
click at [319, 331] on div at bounding box center [490, 366] width 560 height 86
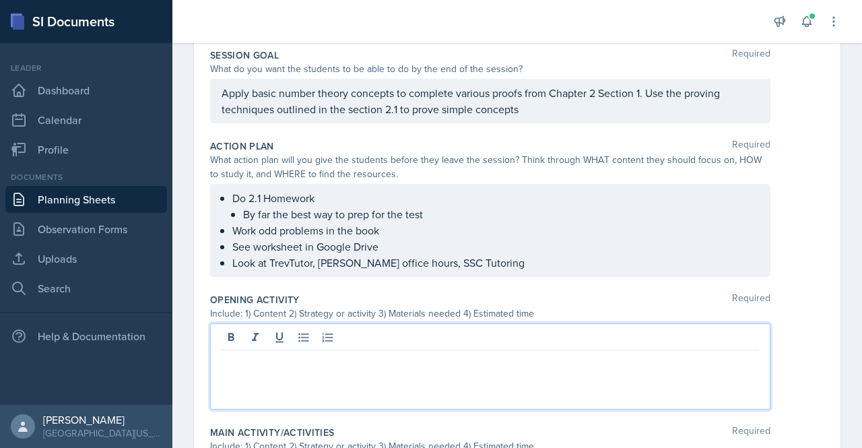
click at [310, 379] on div at bounding box center [490, 366] width 560 height 86
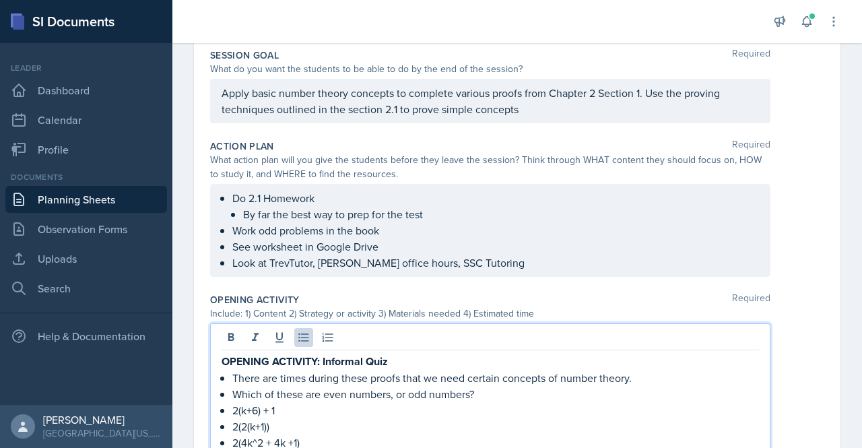
scroll to position [296, 0]
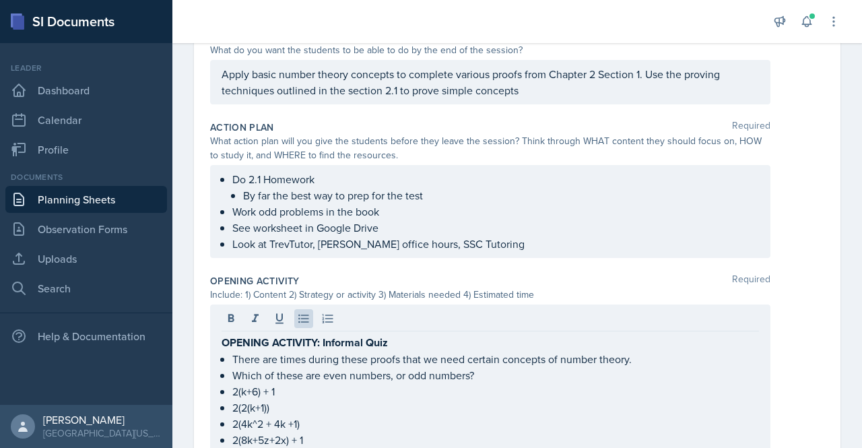
drag, startPoint x: 861, startPoint y: 213, endPoint x: 834, endPoint y: 308, distance: 99.5
click at [834, 308] on div "Date [DATE] [DATE] 31 1 2 3 4 5 6 7 8 9 10 11 12 13 14 15 16 17 18 19 20 21 22 …" at bounding box center [517, 349] width 690 height 1078
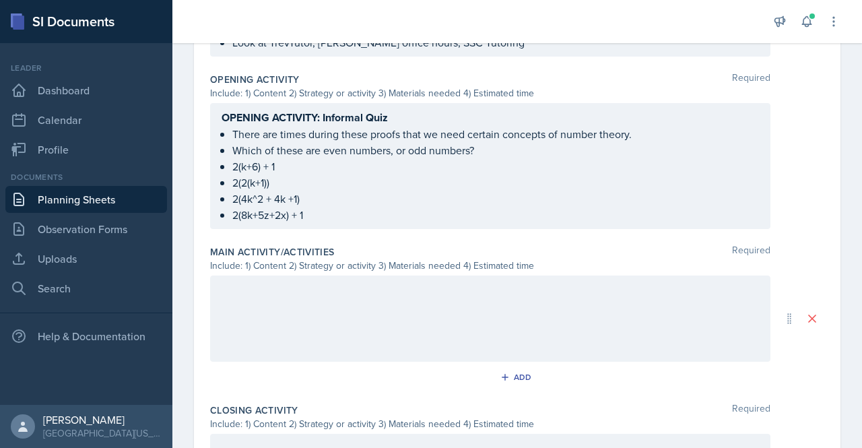
scroll to position [504, 0]
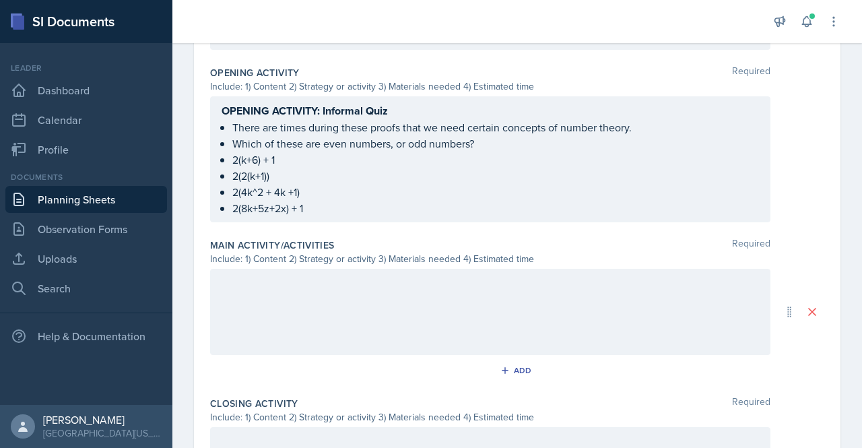
click at [313, 275] on div at bounding box center [490, 312] width 560 height 86
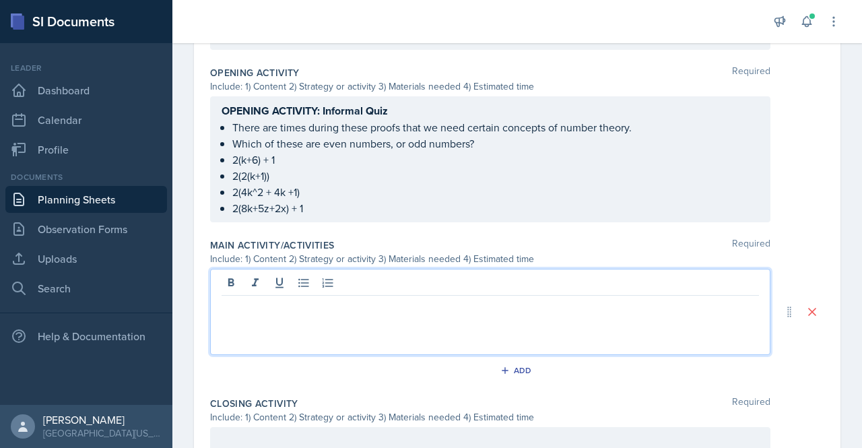
click at [294, 308] on p at bounding box center [490, 306] width 537 height 16
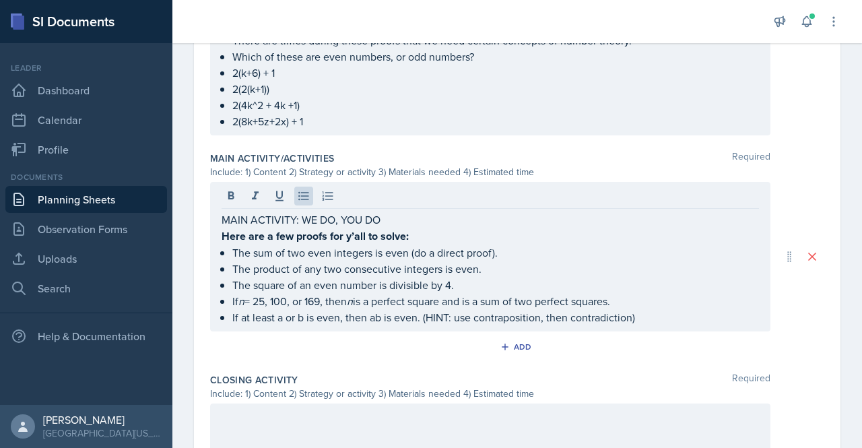
scroll to position [647, 0]
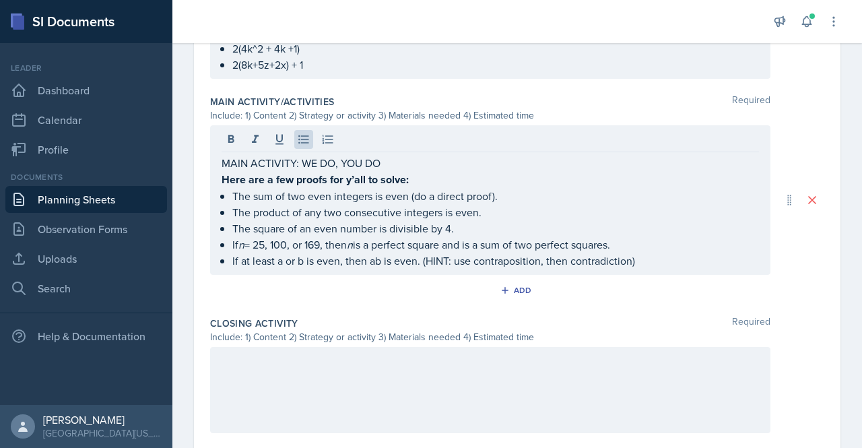
click at [296, 350] on div at bounding box center [490, 390] width 560 height 86
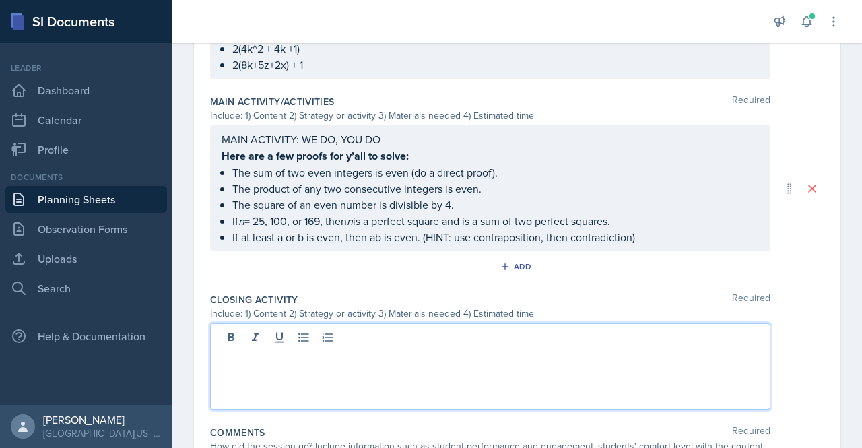
scroll to position [624, 0]
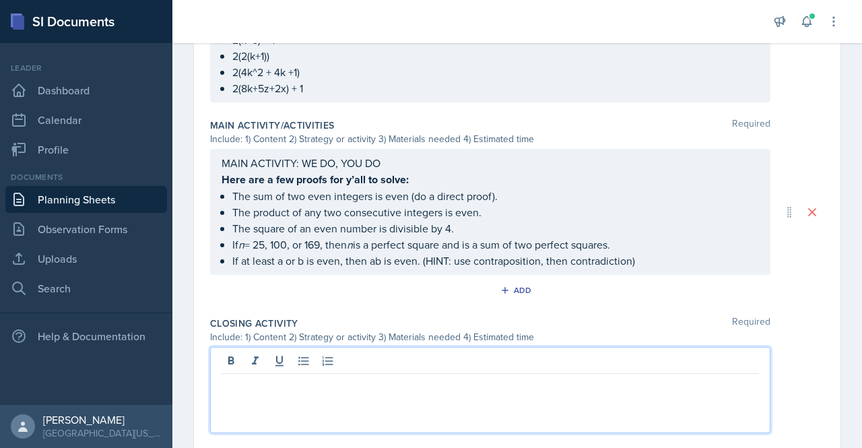
click at [296, 377] on p at bounding box center [490, 385] width 537 height 16
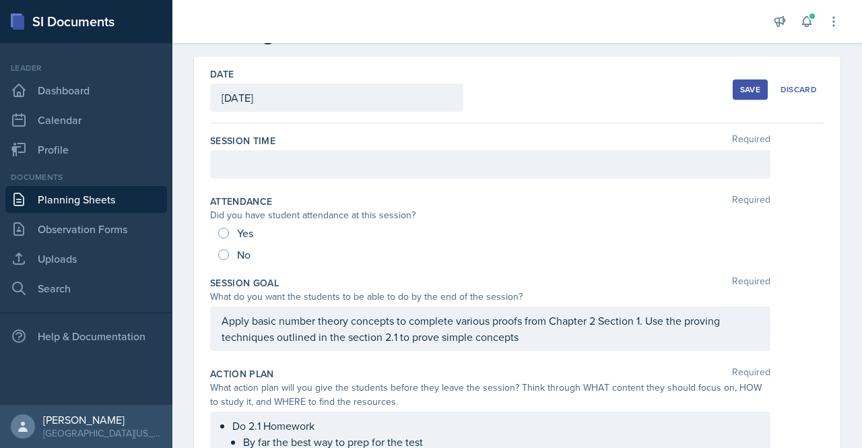
scroll to position [0, 0]
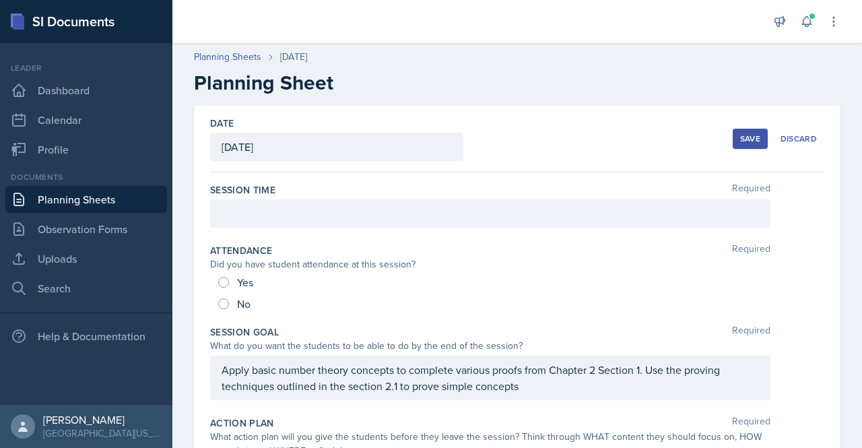
click at [500, 214] on div at bounding box center [490, 213] width 560 height 28
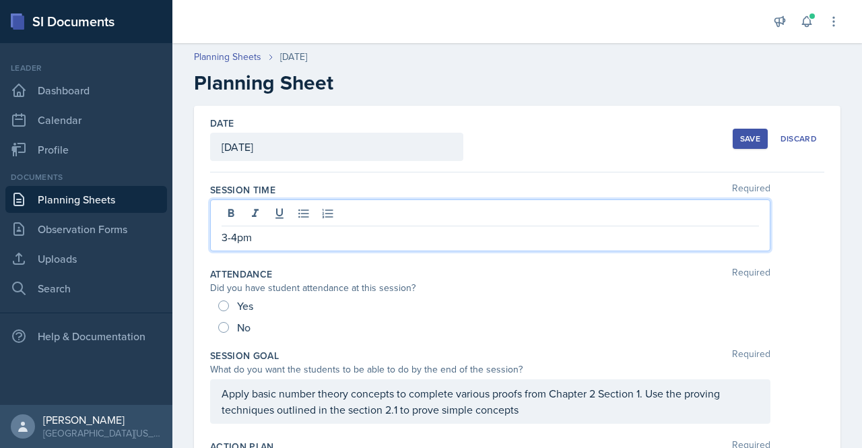
click at [740, 137] on div "Save" at bounding box center [750, 138] width 20 height 11
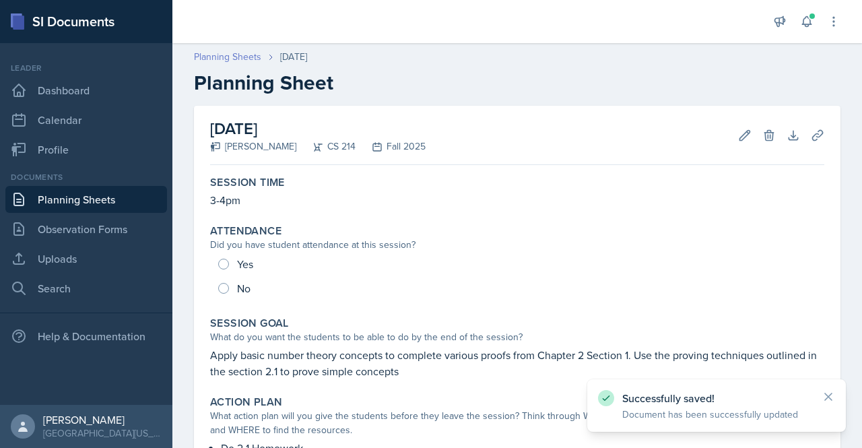
click at [253, 61] on link "Planning Sheets" at bounding box center [227, 57] width 67 height 14
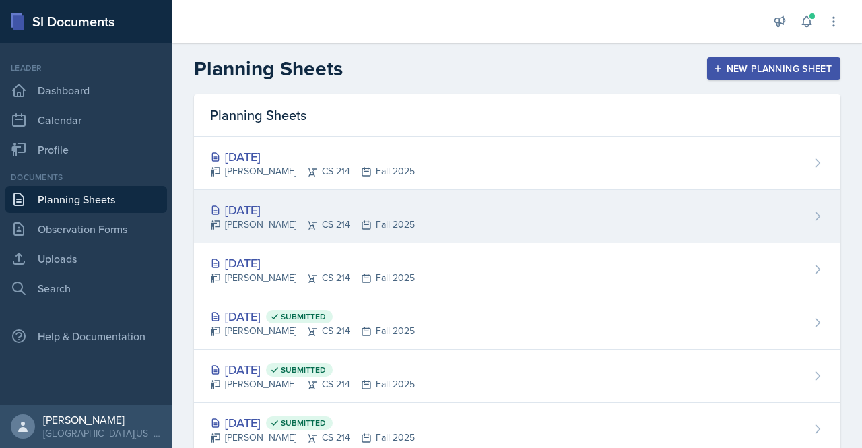
click at [271, 201] on div "[DATE]" at bounding box center [312, 210] width 205 height 18
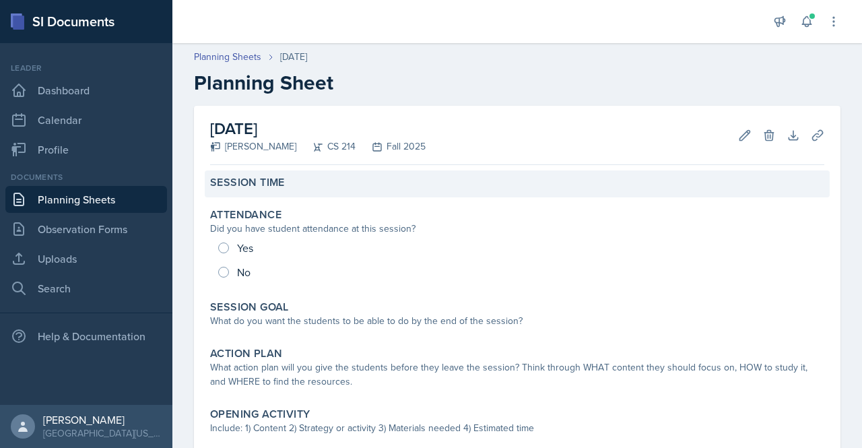
click at [290, 183] on div "Session Time" at bounding box center [517, 182] width 614 height 13
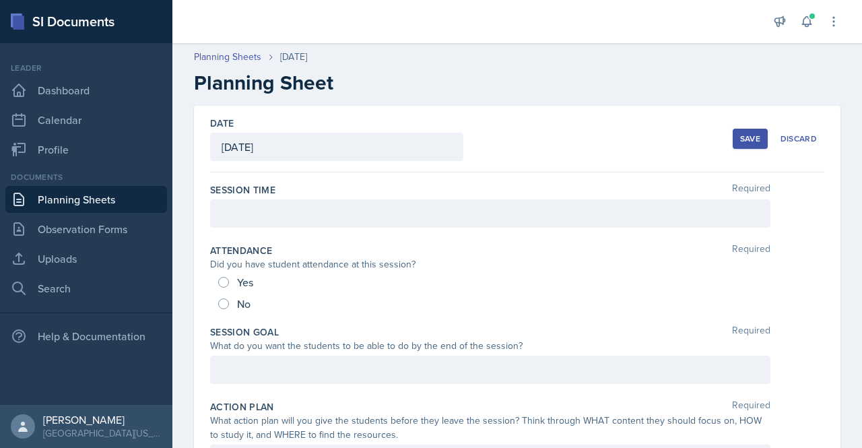
click at [290, 209] on div at bounding box center [490, 213] width 560 height 28
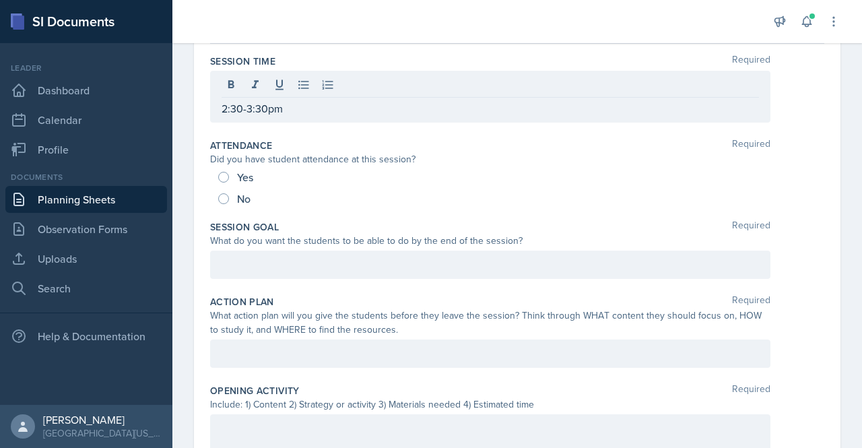
scroll to position [147, 0]
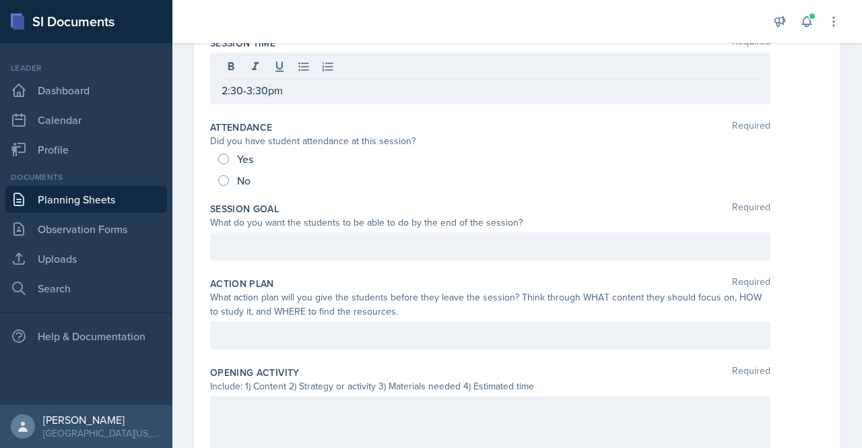
click at [431, 230] on div "Session Goal Required What do you want the students to be able to do by the end…" at bounding box center [517, 234] width 614 height 75
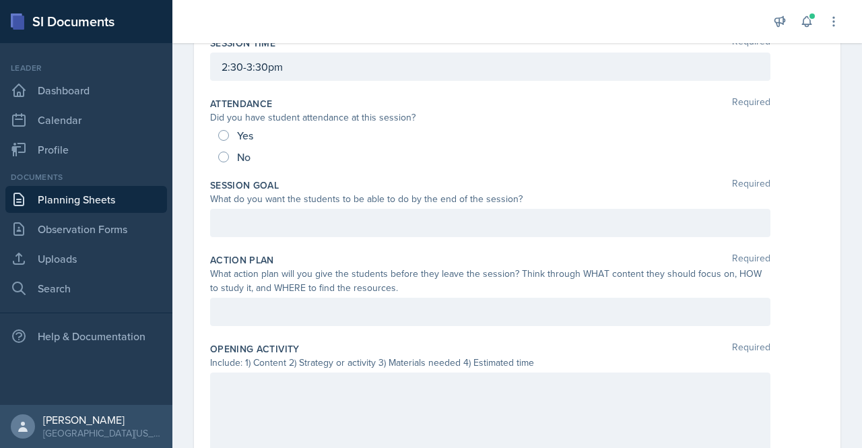
click at [418, 234] on div at bounding box center [490, 223] width 560 height 28
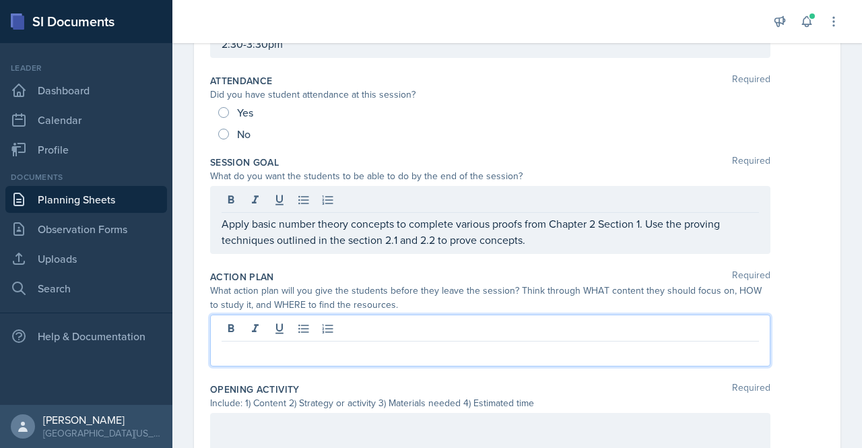
click at [368, 328] on div at bounding box center [490, 341] width 560 height 52
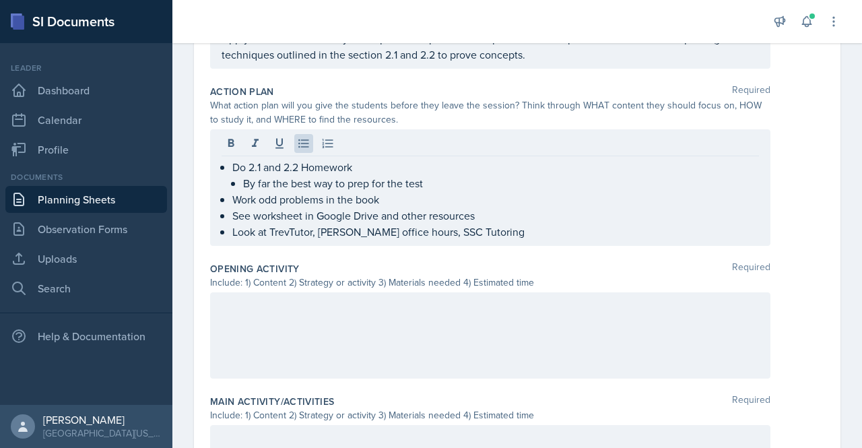
scroll to position [358, 0]
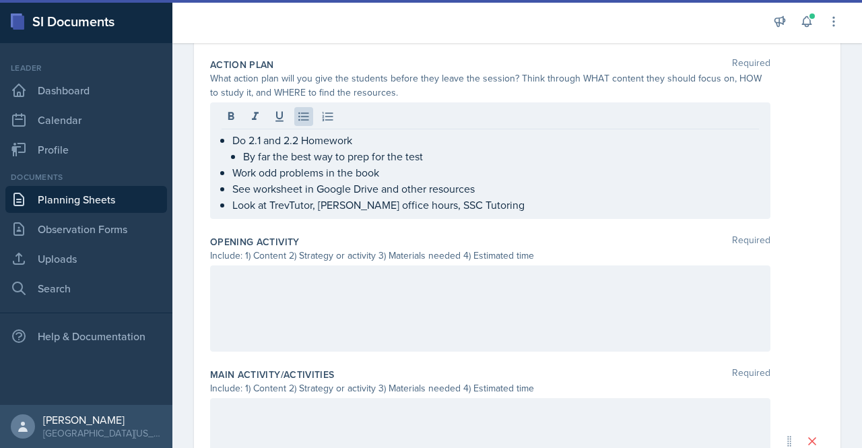
click at [341, 259] on div "Include: 1) Content 2) Strategy or activity 3) Materials needed 4) Estimated ti…" at bounding box center [490, 256] width 560 height 14
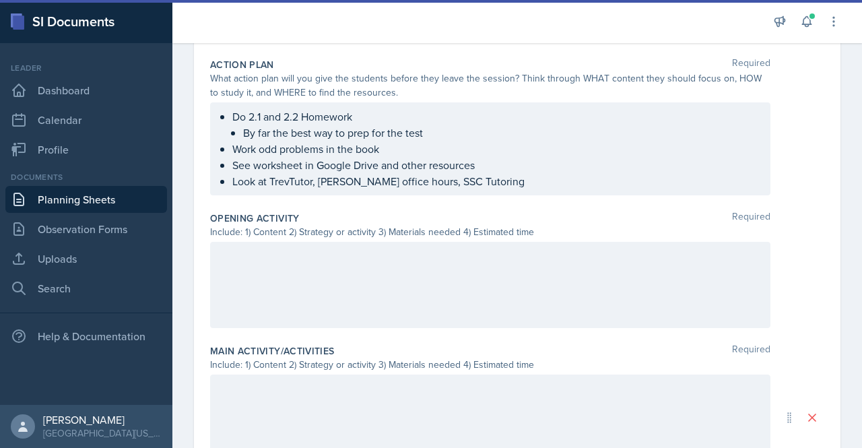
click at [341, 259] on div at bounding box center [490, 285] width 560 height 86
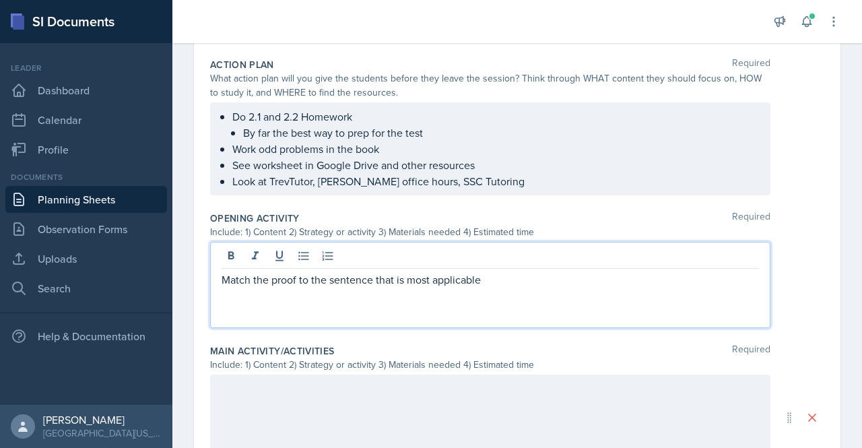
click at [299, 394] on div at bounding box center [490, 417] width 560 height 86
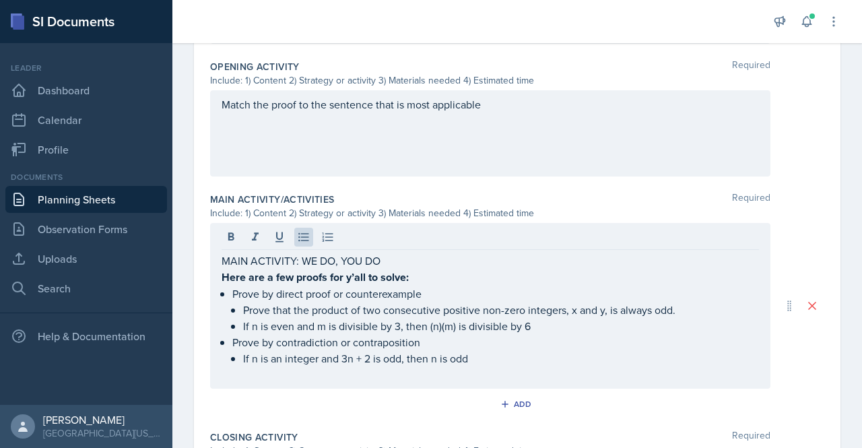
scroll to position [546, 0]
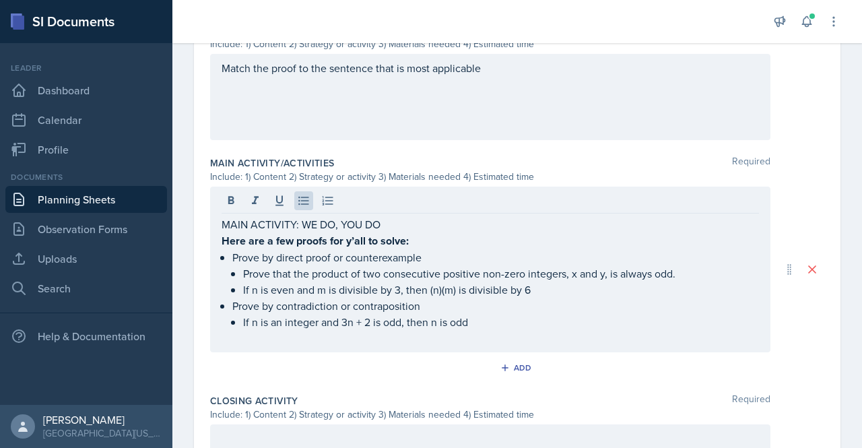
click at [494, 318] on p "If n is an integer and 3n + 2 is odd, then n is odd" at bounding box center [501, 322] width 516 height 16
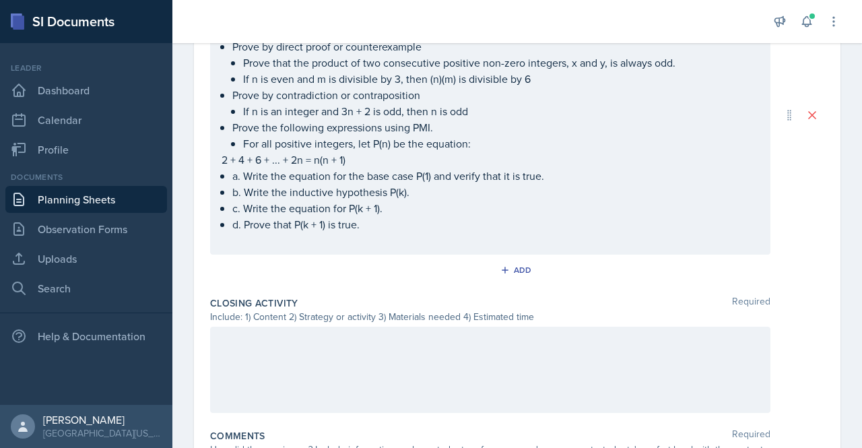
scroll to position [816, 0]
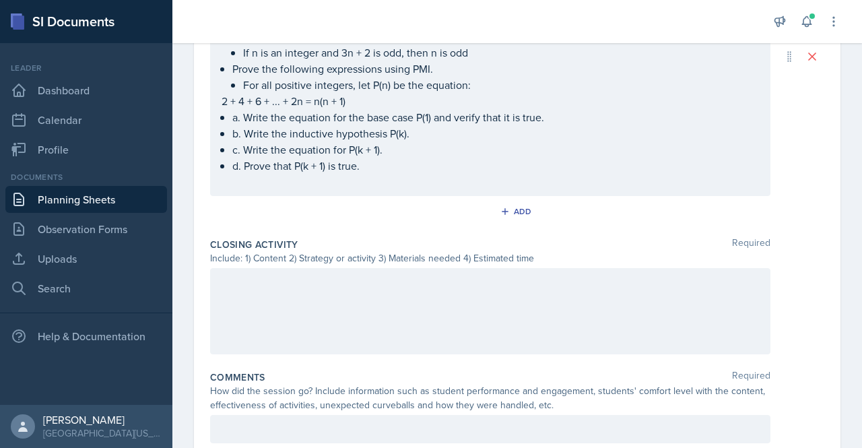
click at [276, 290] on div at bounding box center [490, 311] width 560 height 86
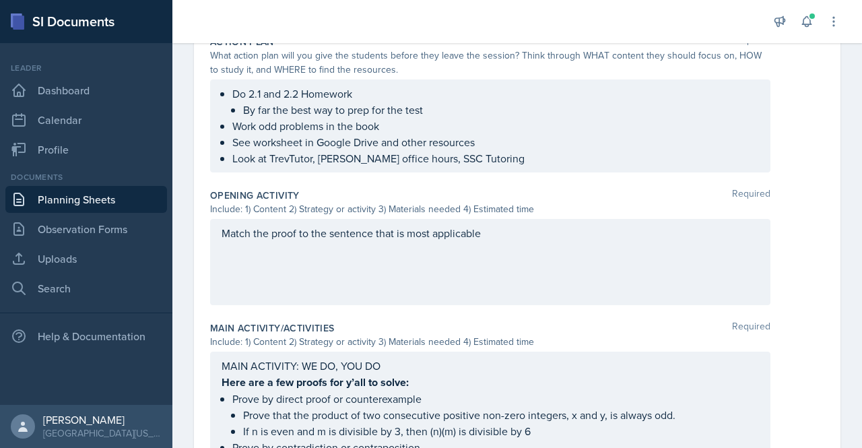
scroll to position [0, 0]
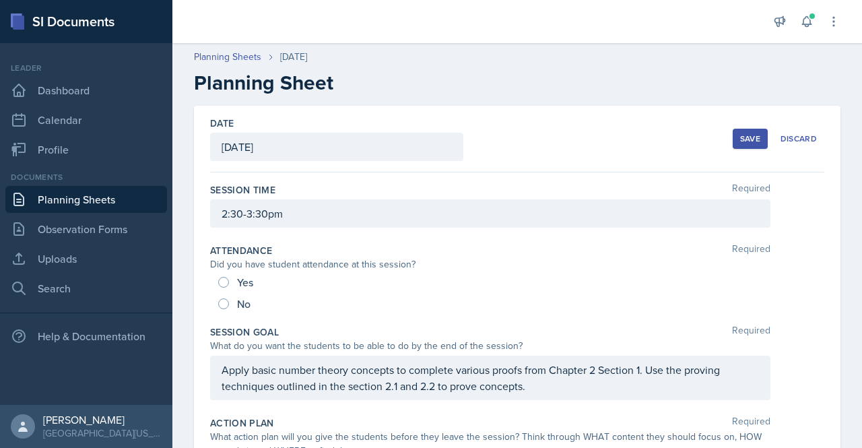
click at [752, 133] on button "Save" at bounding box center [750, 139] width 35 height 20
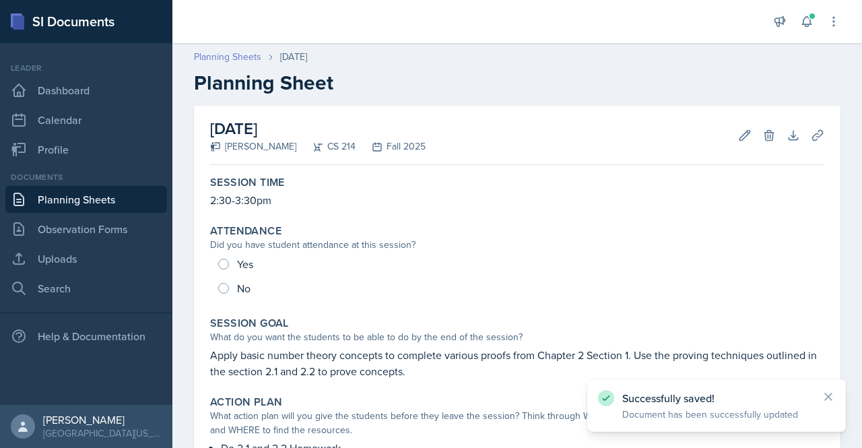
click at [241, 59] on link "Planning Sheets" at bounding box center [227, 57] width 67 height 14
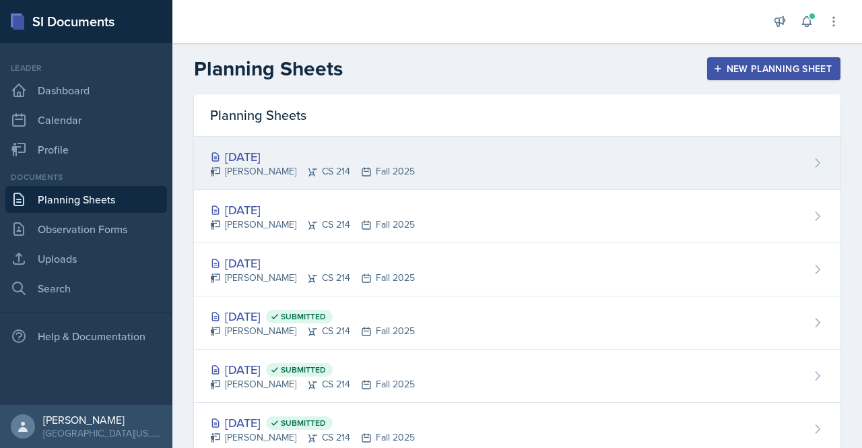
click at [295, 156] on div "[DATE]" at bounding box center [312, 157] width 205 height 18
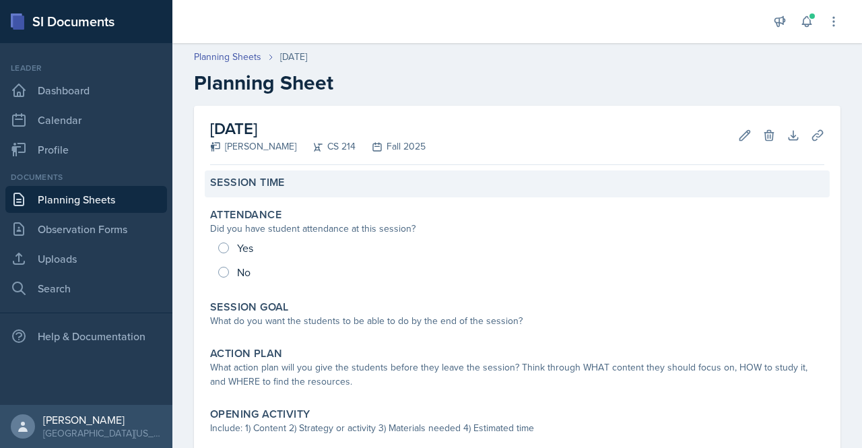
click at [329, 176] on div "Session Time" at bounding box center [517, 182] width 614 height 13
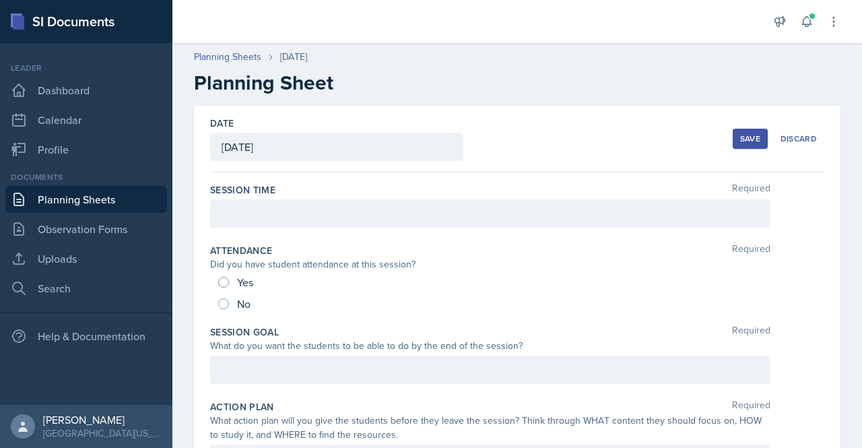
click at [381, 212] on div at bounding box center [490, 213] width 560 height 28
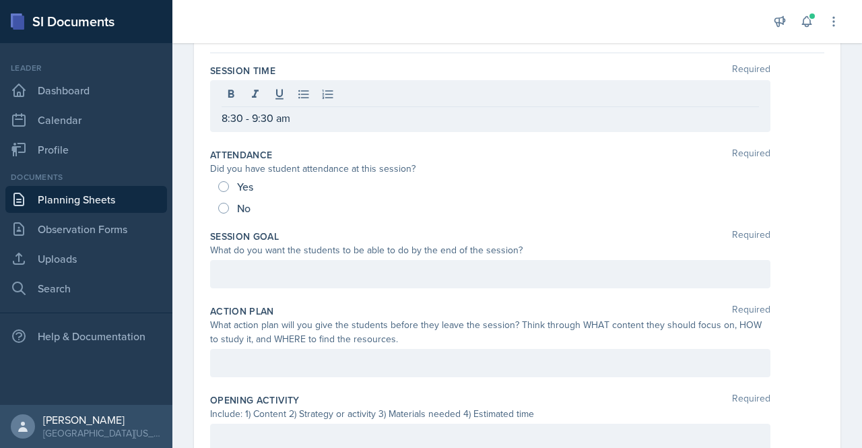
scroll to position [123, 0]
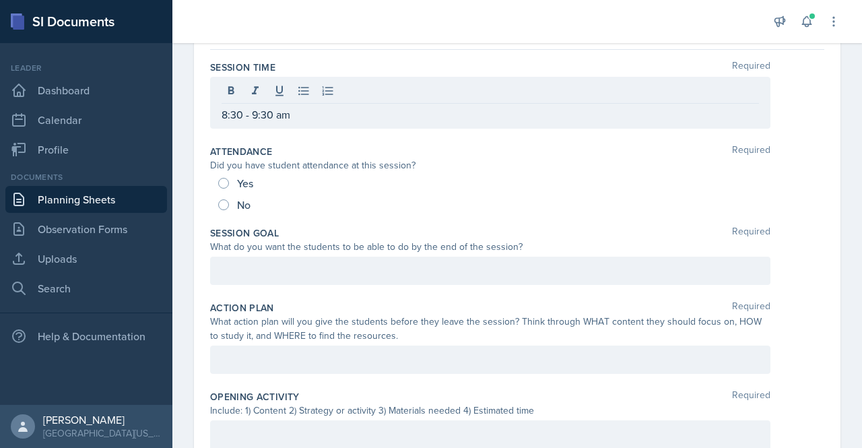
click at [376, 263] on div at bounding box center [490, 271] width 560 height 28
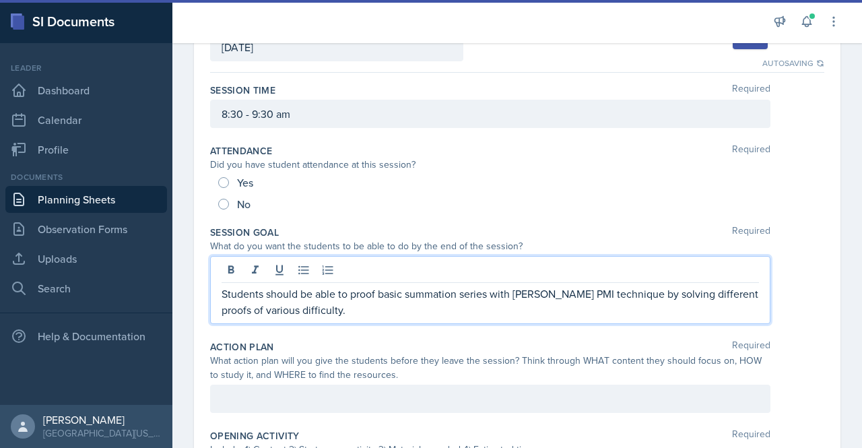
click at [366, 391] on div at bounding box center [490, 399] width 560 height 28
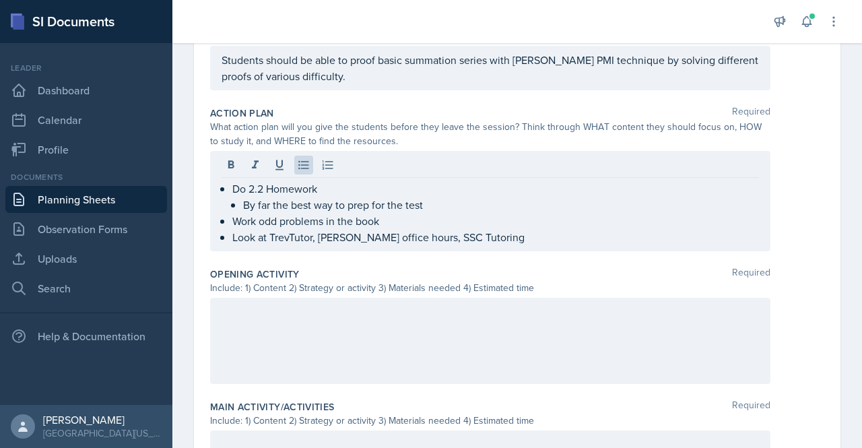
scroll to position [313, 0]
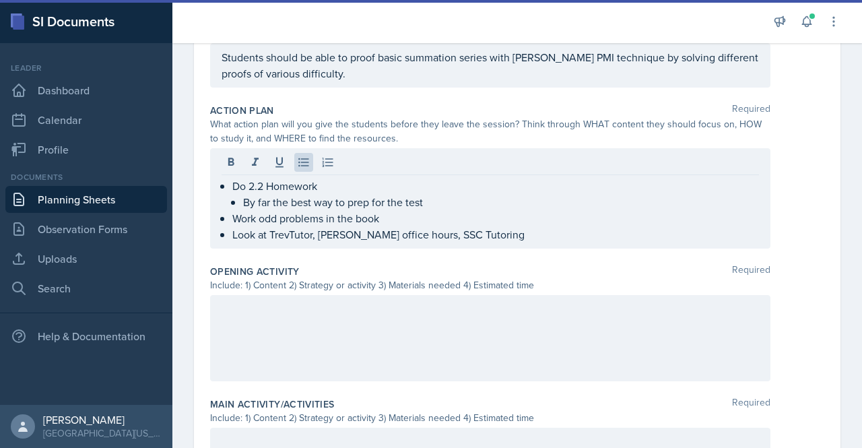
click at [329, 308] on div at bounding box center [490, 338] width 560 height 86
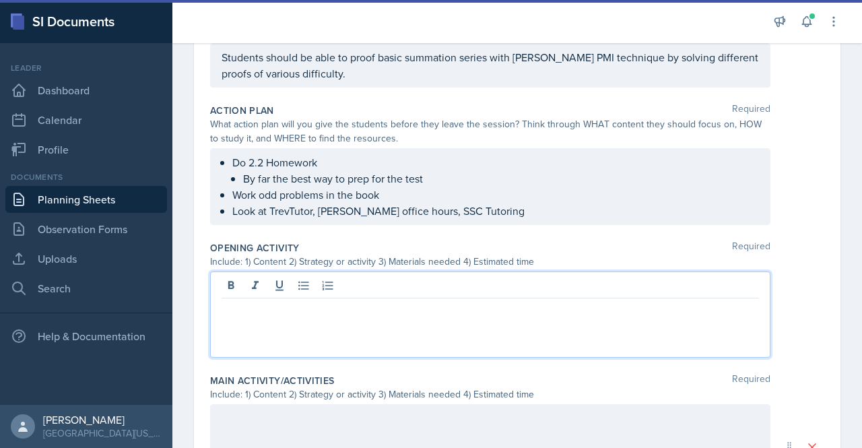
scroll to position [290, 0]
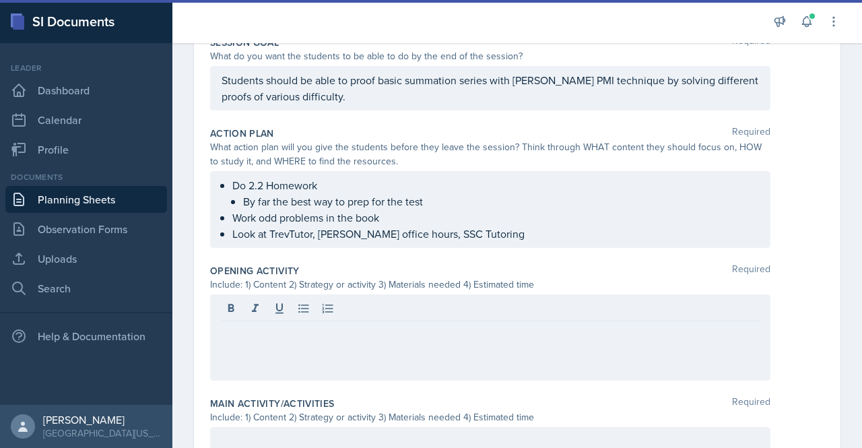
click at [307, 339] on div at bounding box center [490, 337] width 560 height 86
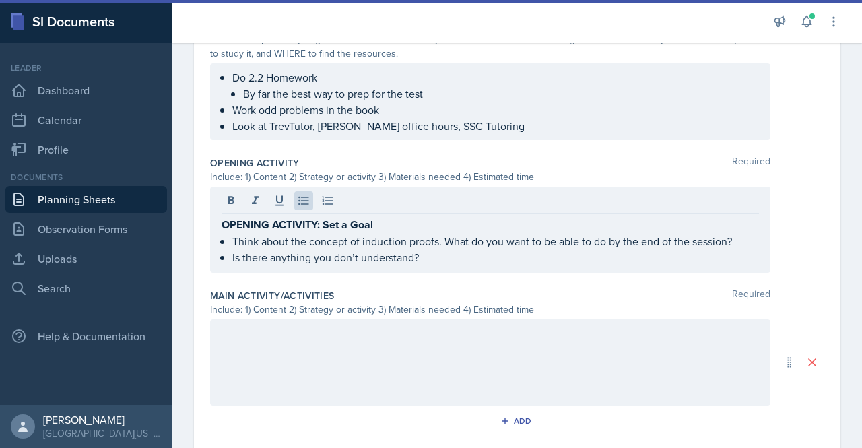
scroll to position [453, 0]
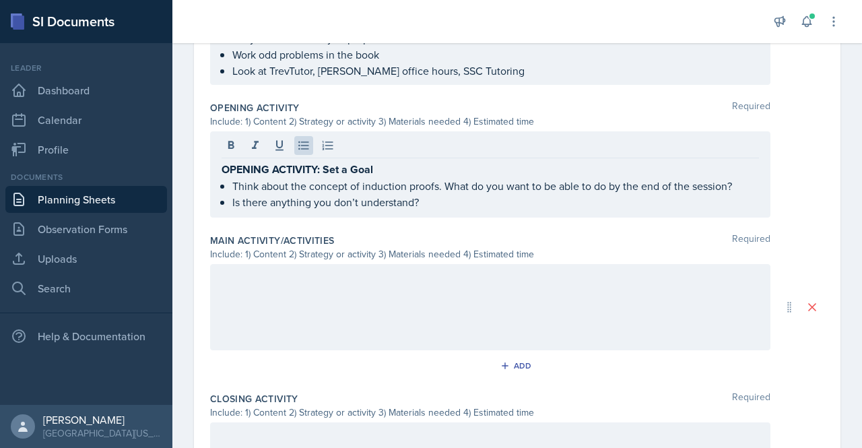
click at [368, 313] on div at bounding box center [490, 307] width 560 height 86
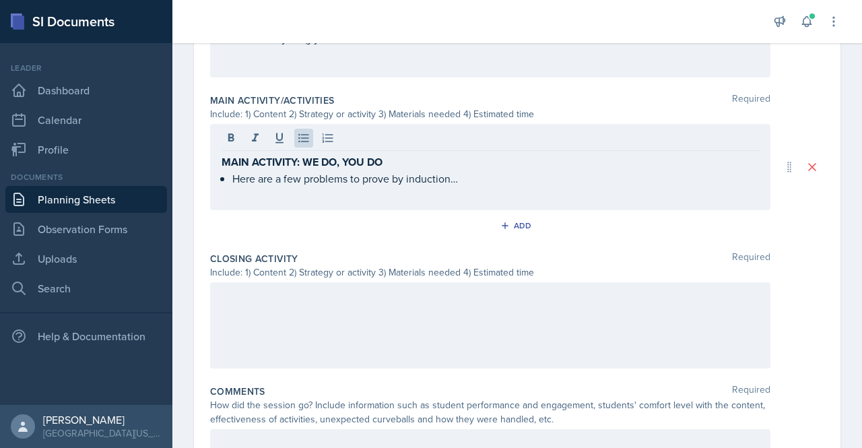
scroll to position [634, 0]
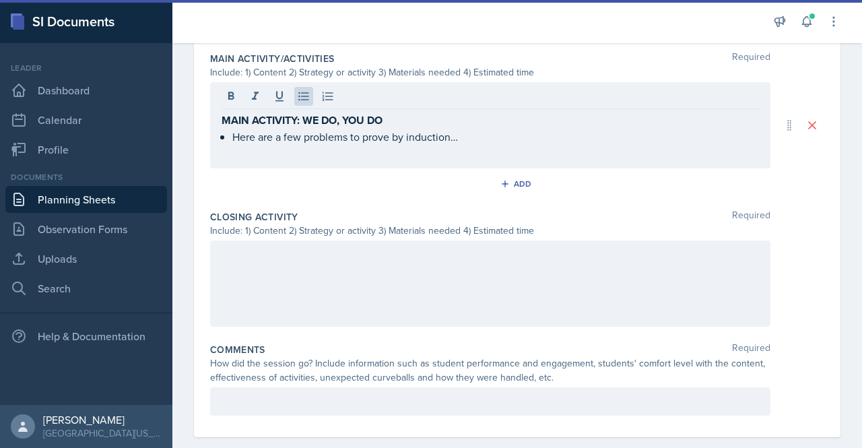
click at [306, 280] on div at bounding box center [490, 283] width 560 height 86
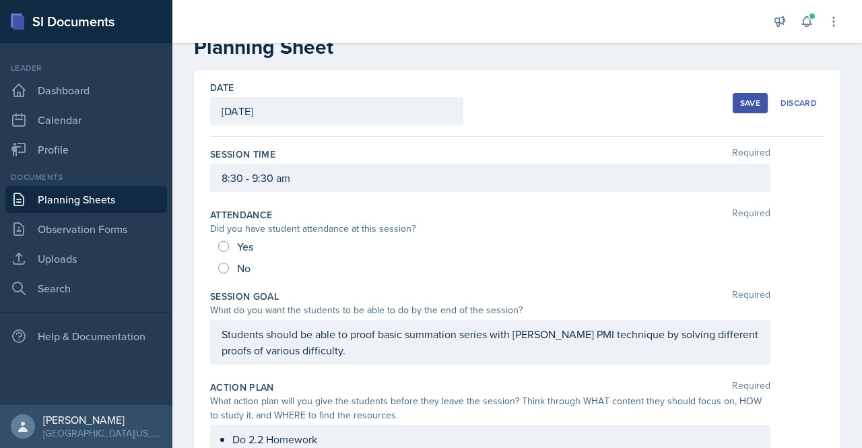
scroll to position [26, 0]
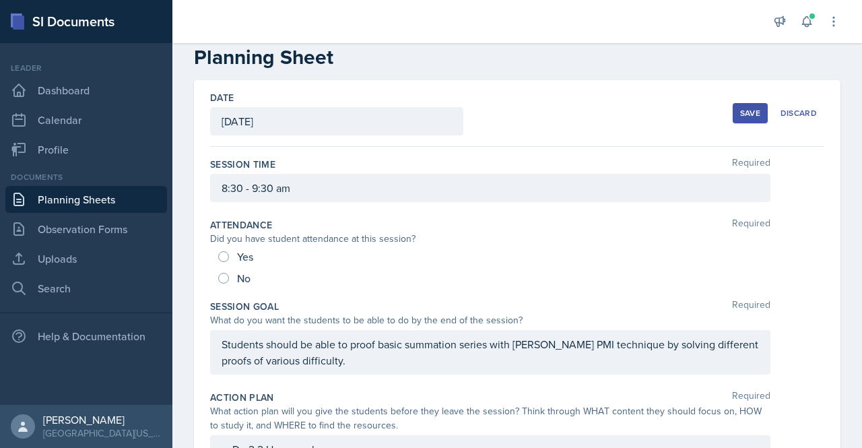
click at [740, 111] on div "Save" at bounding box center [750, 113] width 20 height 11
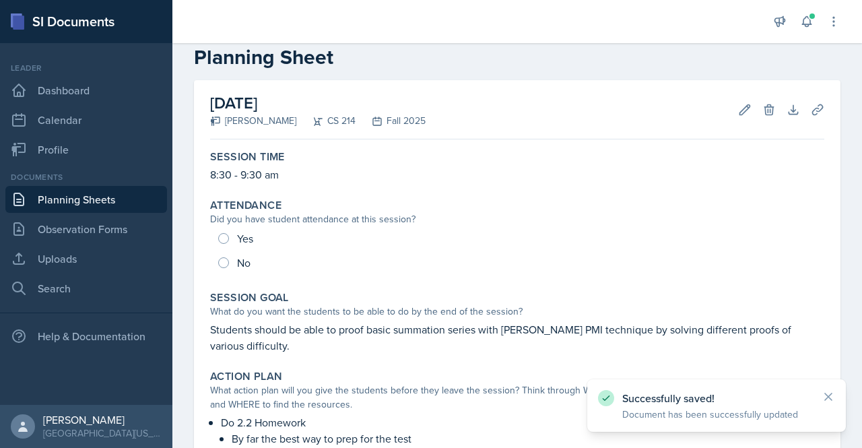
scroll to position [0, 0]
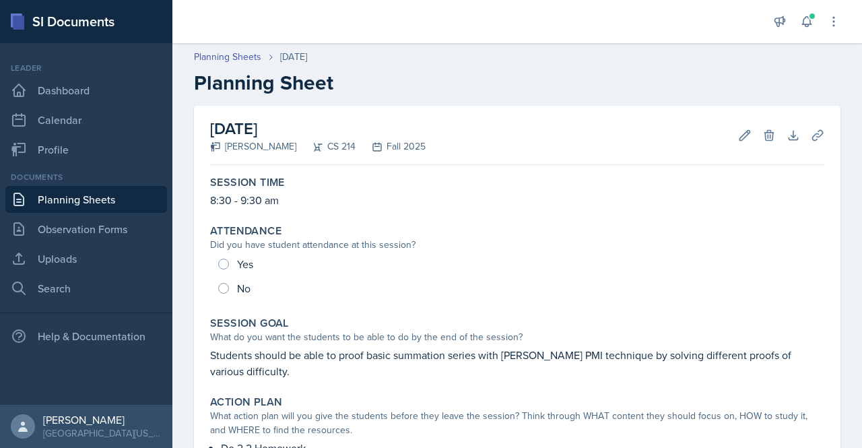
click at [92, 75] on div "Leader Dashboard Calendar Profile" at bounding box center [86, 112] width 162 height 101
click at [92, 84] on link "Dashboard" at bounding box center [86, 90] width 162 height 27
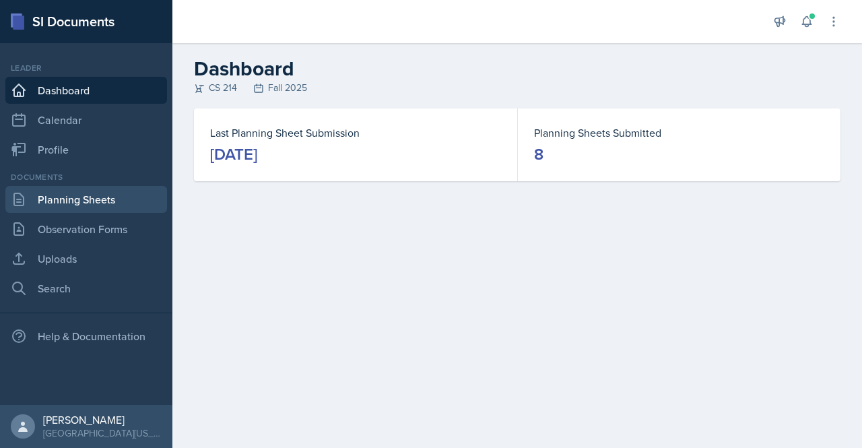
click at [77, 203] on link "Planning Sheets" at bounding box center [86, 199] width 162 height 27
